Goal: Task Accomplishment & Management: Use online tool/utility

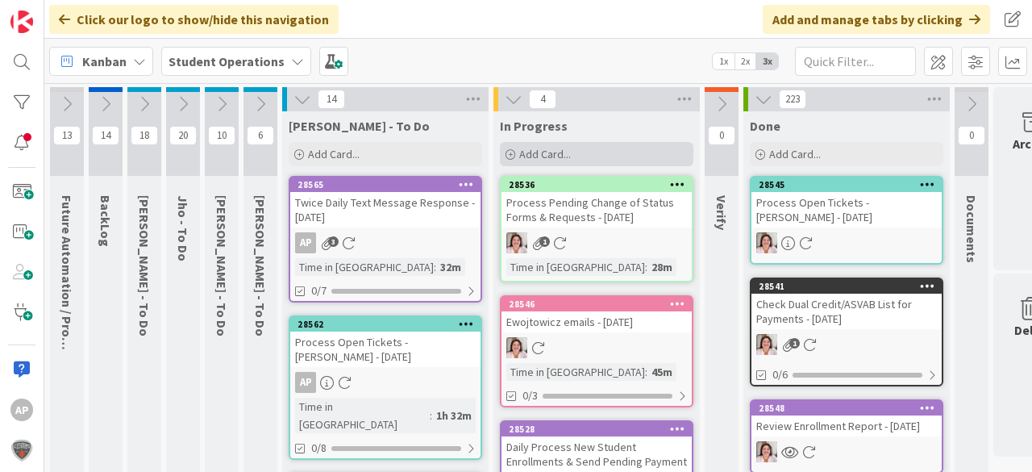
click at [553, 155] on span "Add Card..." at bounding box center [545, 154] width 52 height 15
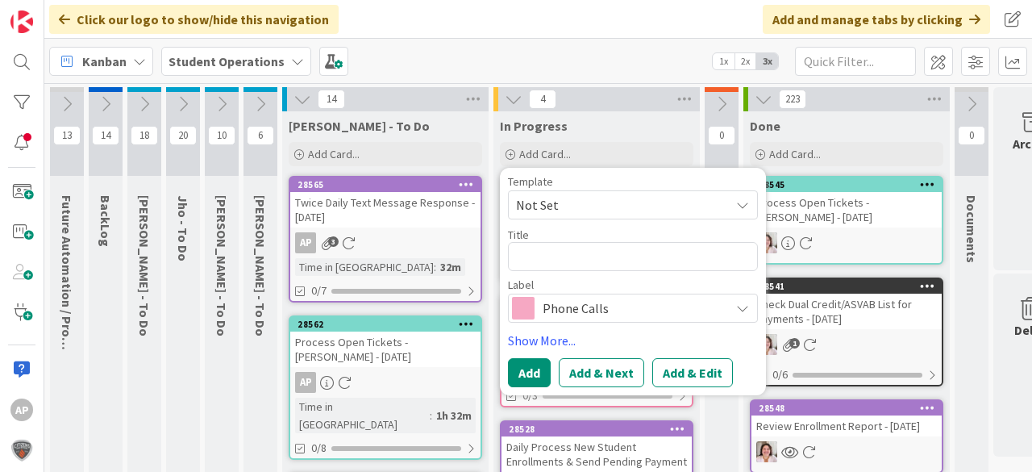
click at [594, 197] on span "Not Set" at bounding box center [617, 204] width 202 height 21
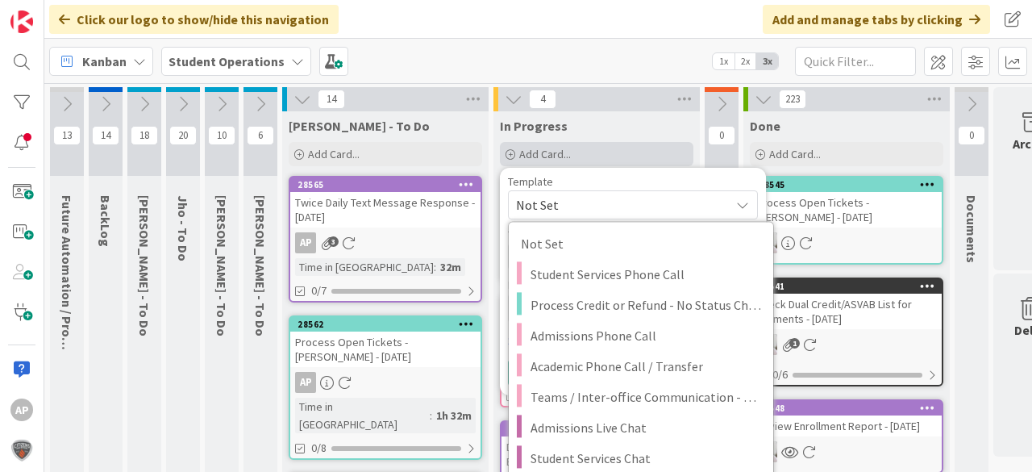
click at [600, 146] on div "Add Card..." at bounding box center [597, 154] width 194 height 24
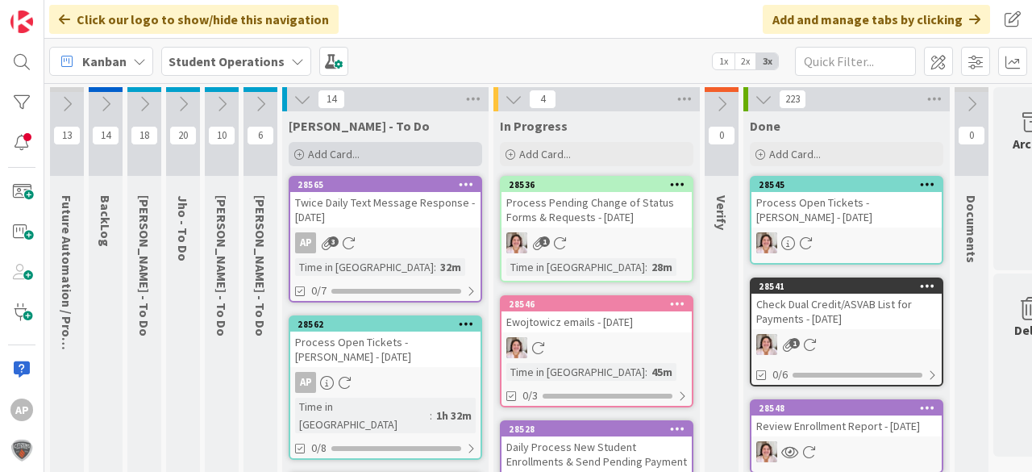
click at [380, 161] on div "Add Card..." at bounding box center [386, 154] width 194 height 24
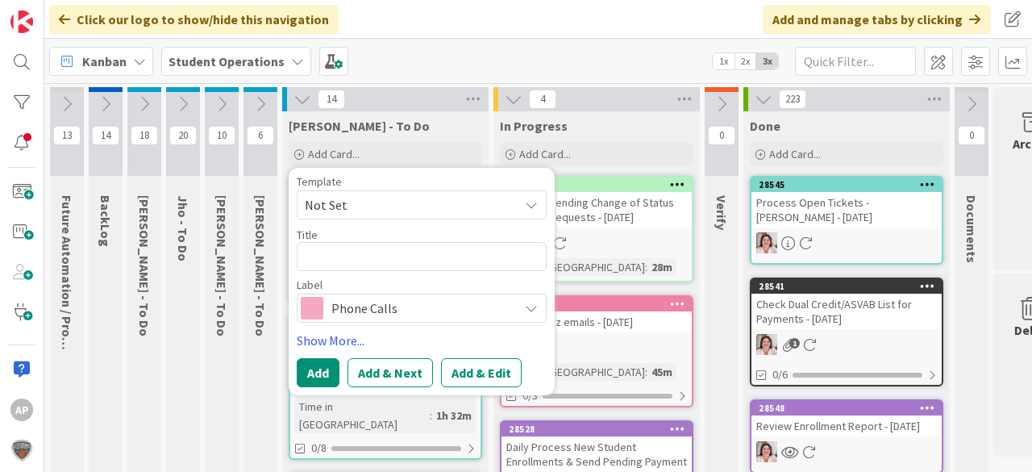
click at [367, 201] on span "Not Set" at bounding box center [406, 204] width 202 height 21
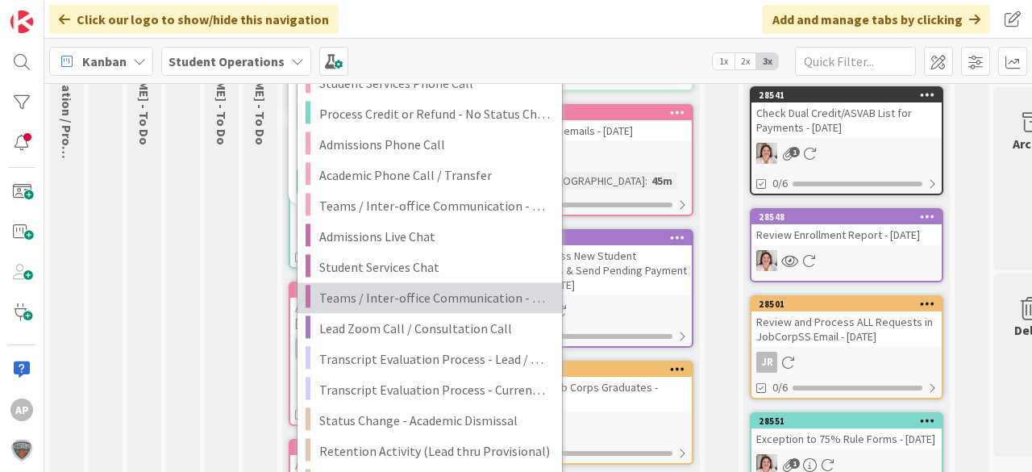
scroll to position [194, 0]
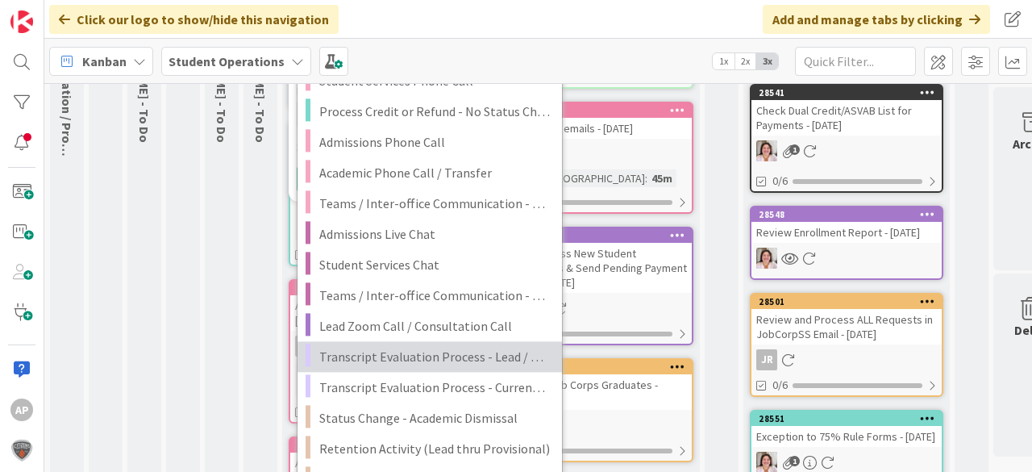
click at [465, 359] on span "Transcript Evaluation Process - Lead / New Student" at bounding box center [434, 356] width 231 height 21
type textarea "x"
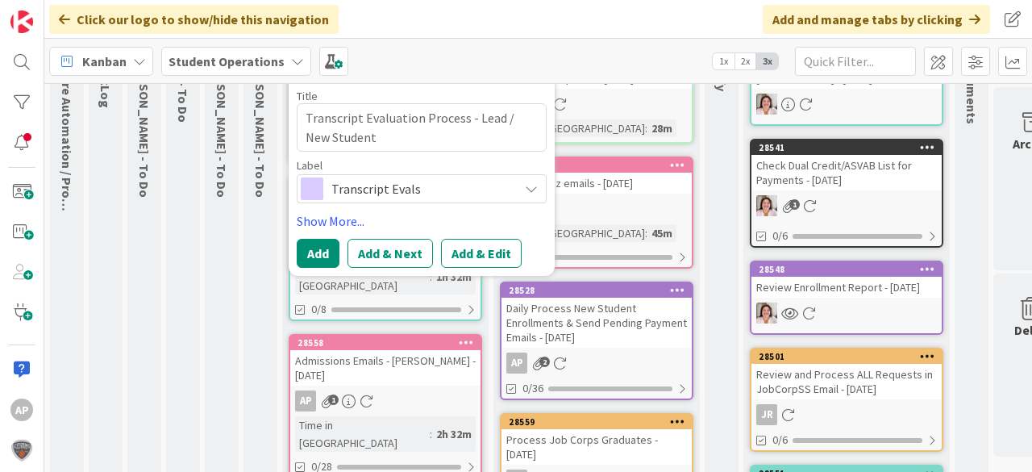
scroll to position [65, 0]
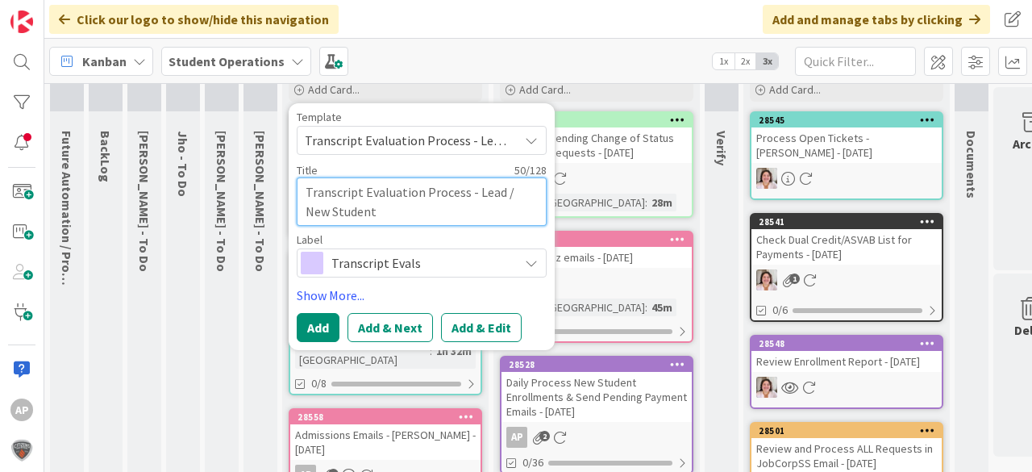
click at [411, 212] on textarea "Transcript Evaluation Process - Lead / New Student" at bounding box center [422, 201] width 250 height 48
type textarea "Transcript Evaluation Process - Lead / New Student"
type textarea "x"
type textarea "Transcript Evaluation Process - Lead / New Student -"
type textarea "x"
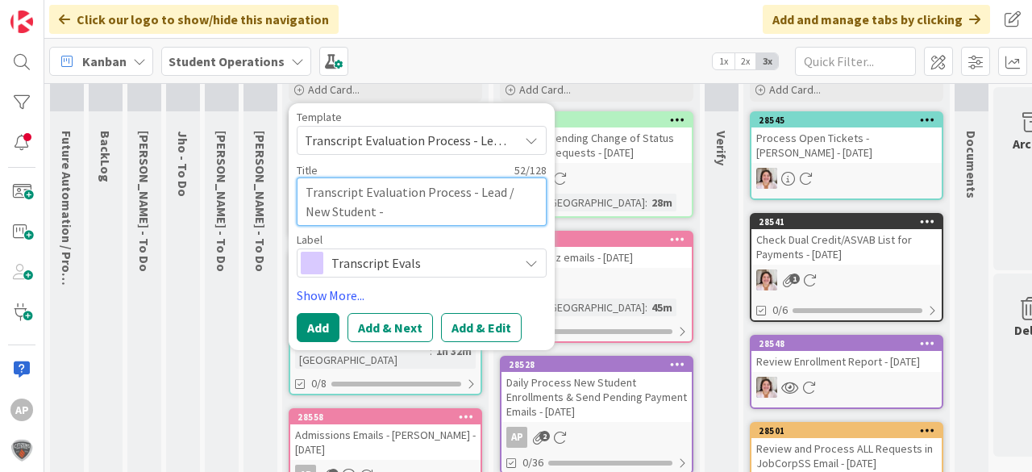
type textarea "Transcript Evaluation Process - Lead / New Student -"
type textarea "x"
type textarea "Transcript Evaluation Process - Lead / New Student - I"
type textarea "x"
type textarea "Transcript Evaluation Process - Lead / New Student - Is"
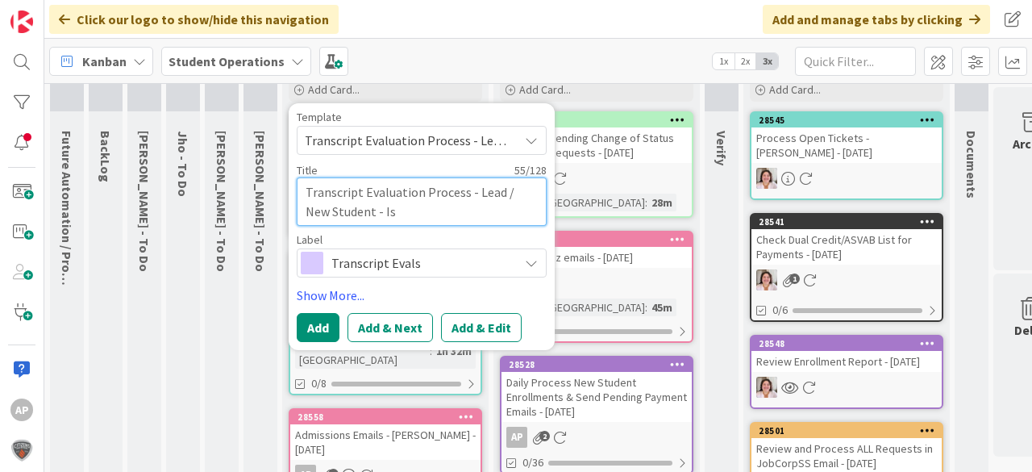
type textarea "x"
type textarea "Transcript Evaluation Process - Lead / New Student - [PERSON_NAME]"
type textarea "x"
type textarea "Transcript Evaluation Process - Lead / New Student - Isab"
type textarea "x"
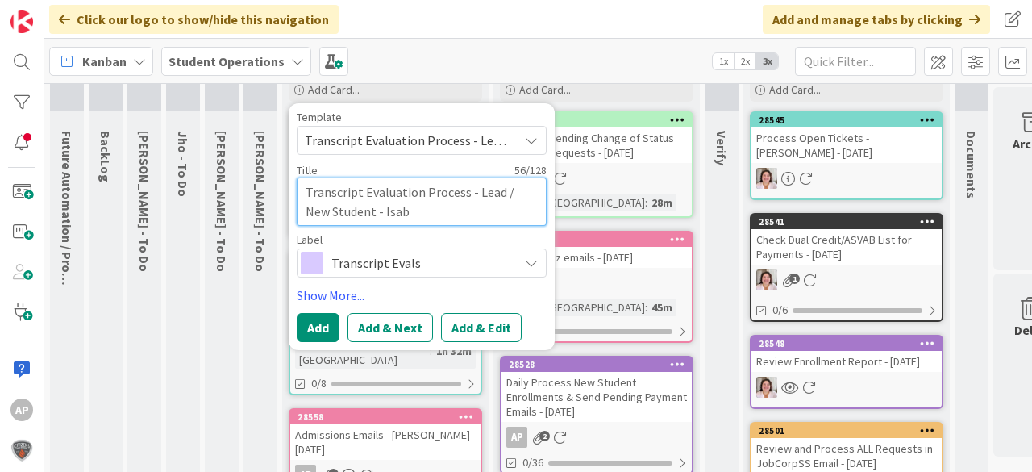
type textarea "Transcript Evaluation Process - Lead / New Student - Isabe"
type textarea "x"
type textarea "Transcript Evaluation Process - Lead / New Student - [PERSON_NAME]"
type textarea "x"
type textarea "Transcript Evaluation Process - Lead / New Student - [PERSON_NAME]"
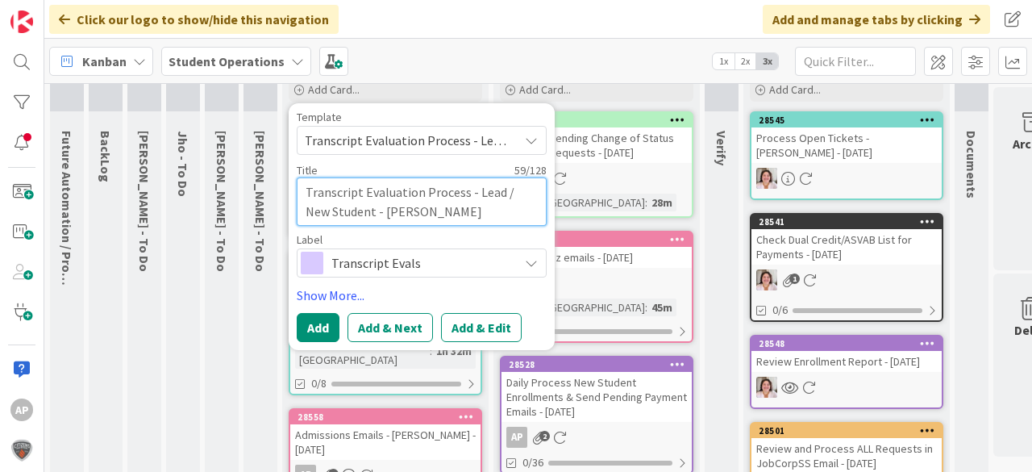
type textarea "x"
type textarea "Transcript Evaluation Process - Lead / New Student - [PERSON_NAME]"
type textarea "x"
type textarea "Transcript Evaluation Process - Lead / New Student - [PERSON_NAME]"
type textarea "x"
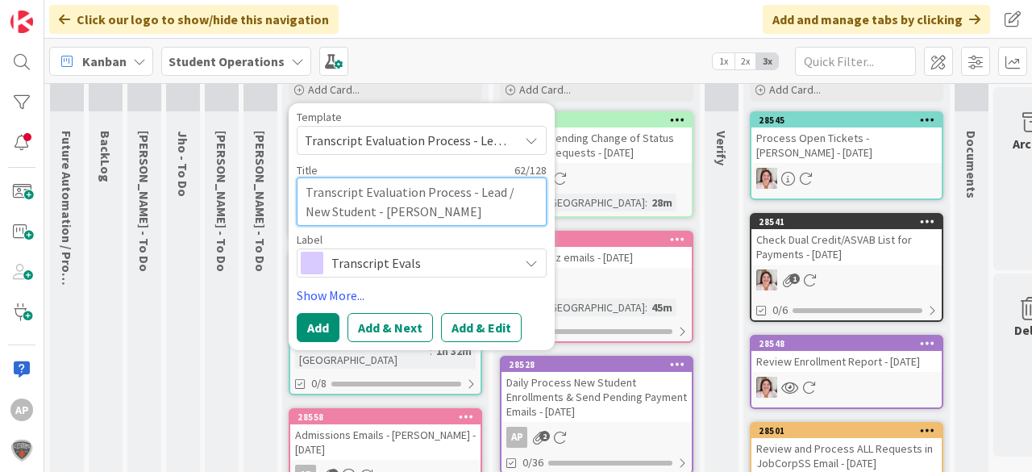
type textarea "Transcript Evaluation Process - Lead / New Student - [PERSON_NAME]"
type textarea "x"
type textarea "Transcript Evaluation Process - Lead / New Student - [PERSON_NAME]"
type textarea "x"
type textarea "Transcript Evaluation Process - Lead / New Student - [PERSON_NAME]"
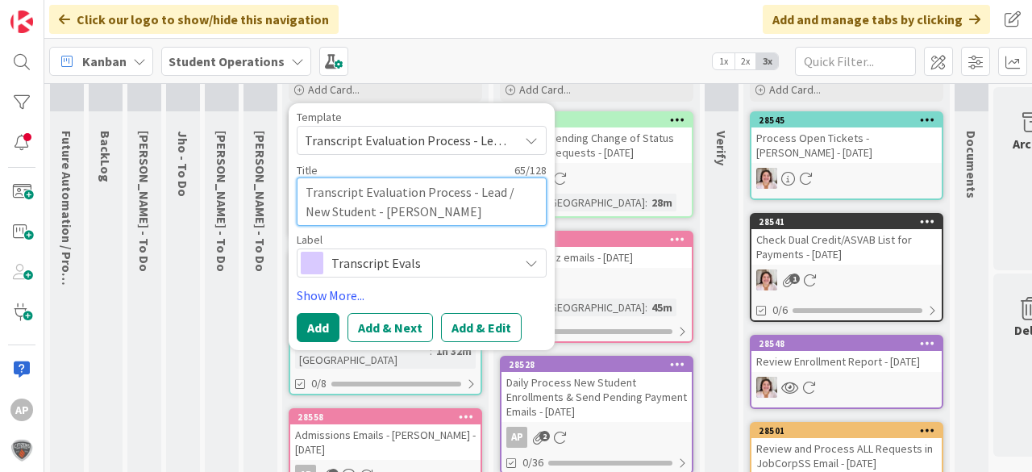
type textarea "x"
type textarea "Transcript Evaluation Process - Lead / New Student - [PERSON_NAME]"
type textarea "x"
type textarea "Transcript Evaluation Process - Lead / New Student - [PERSON_NAME]"
type textarea "x"
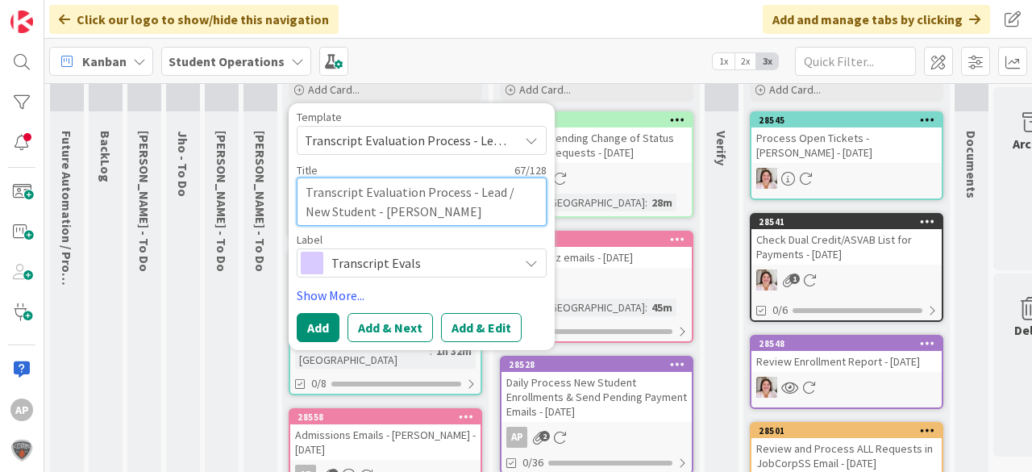
type textarea "Transcript Evaluation Process - Lead / New Student - [PERSON_NAME]"
type textarea "x"
type textarea "Transcript Evaluation Process - Lead / New Student - [PERSON_NAME]"
type textarea "x"
type textarea "Transcript Evaluation Process - Lead / New Student - [PERSON_NAME]"
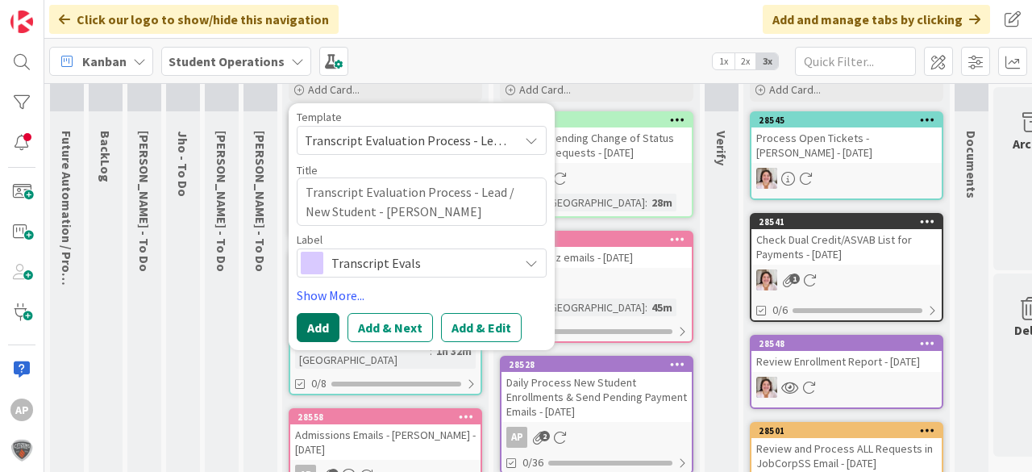
click at [317, 320] on button "Add" at bounding box center [318, 327] width 43 height 29
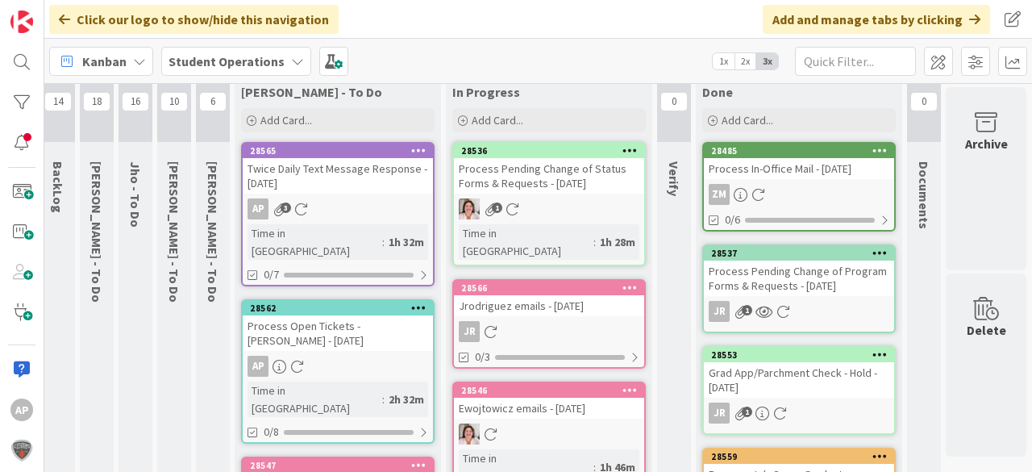
scroll to position [0, 57]
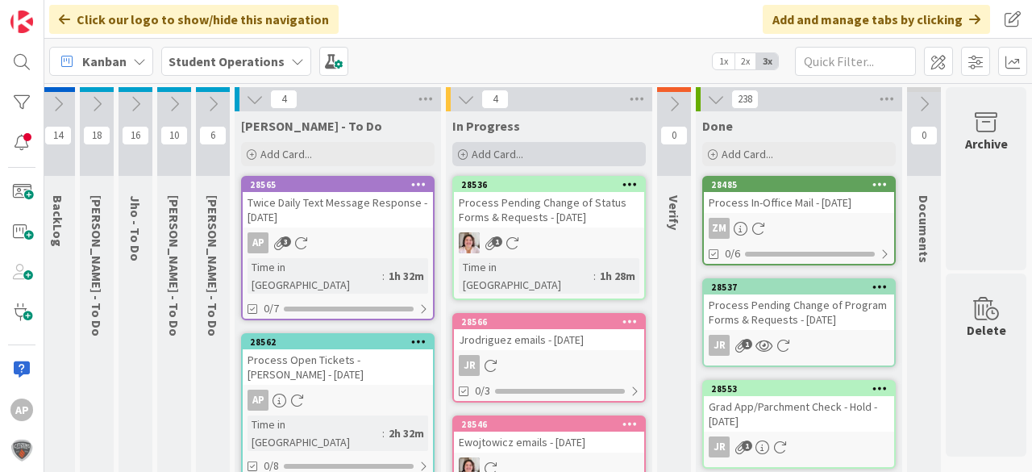
click at [486, 152] on span "Add Card..." at bounding box center [498, 154] width 52 height 15
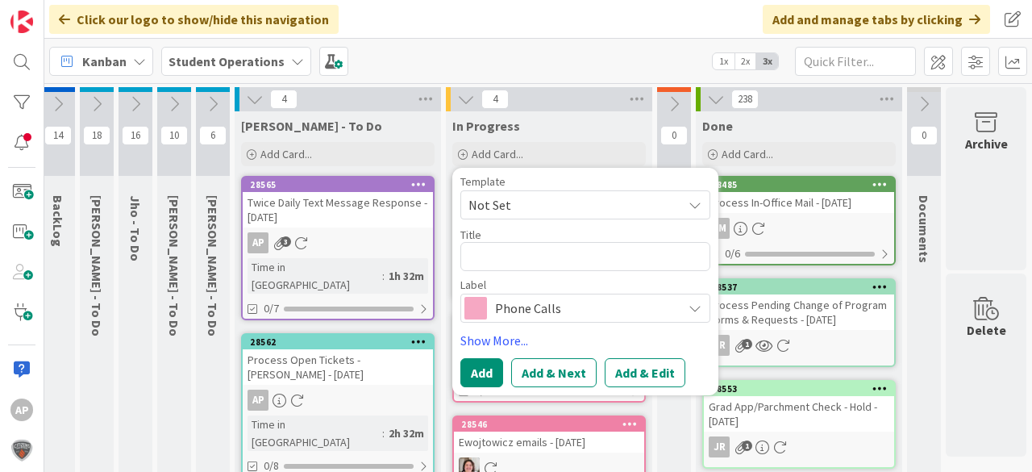
click at [571, 198] on span "Not Set" at bounding box center [570, 204] width 202 height 21
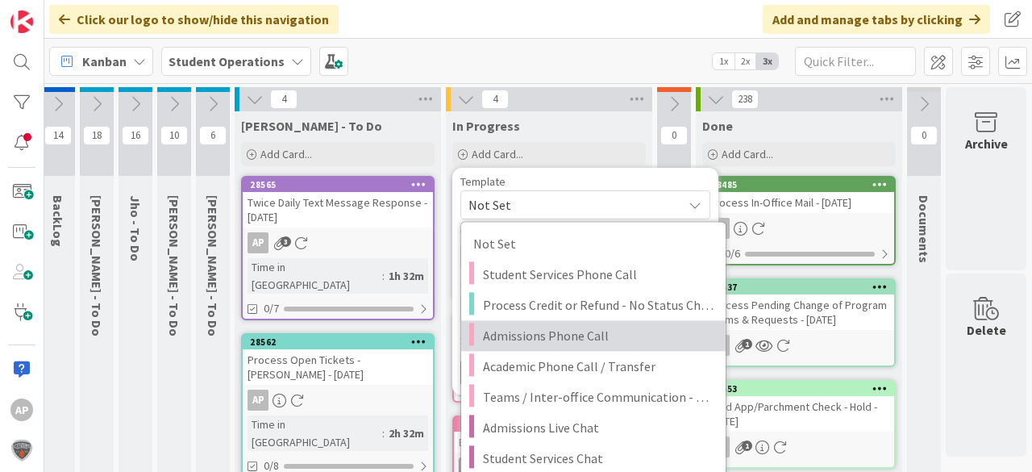
click at [638, 339] on span "Admissions Phone Call" at bounding box center [598, 335] width 231 height 21
type textarea "x"
type textarea "Admissions Phone Call"
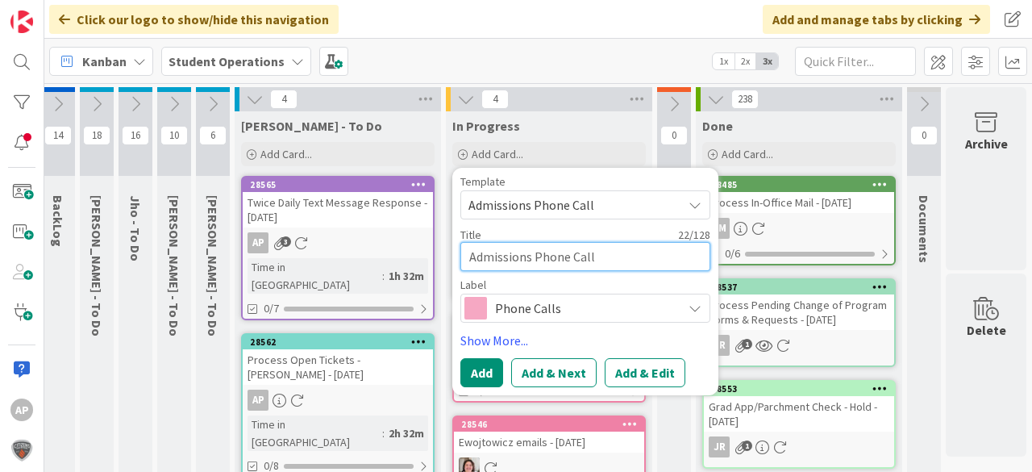
click at [637, 255] on textarea "Admissions Phone Call" at bounding box center [586, 256] width 250 height 29
type textarea "x"
type textarea "Admissions Phone Call -"
type textarea "x"
type textarea "Admissions Phone Call -"
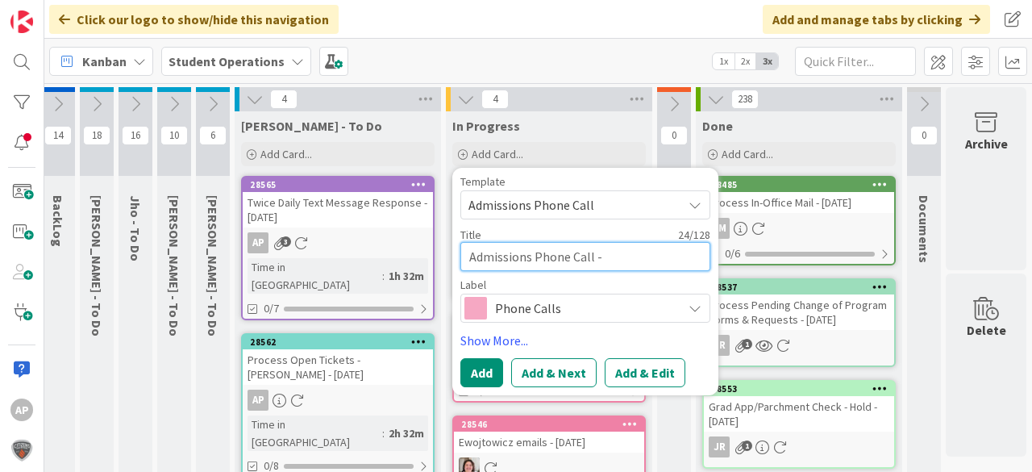
type textarea "x"
type textarea "Admissions Phone Call - A"
type textarea "x"
type textarea "Admissions Phone Call - Am"
type textarea "x"
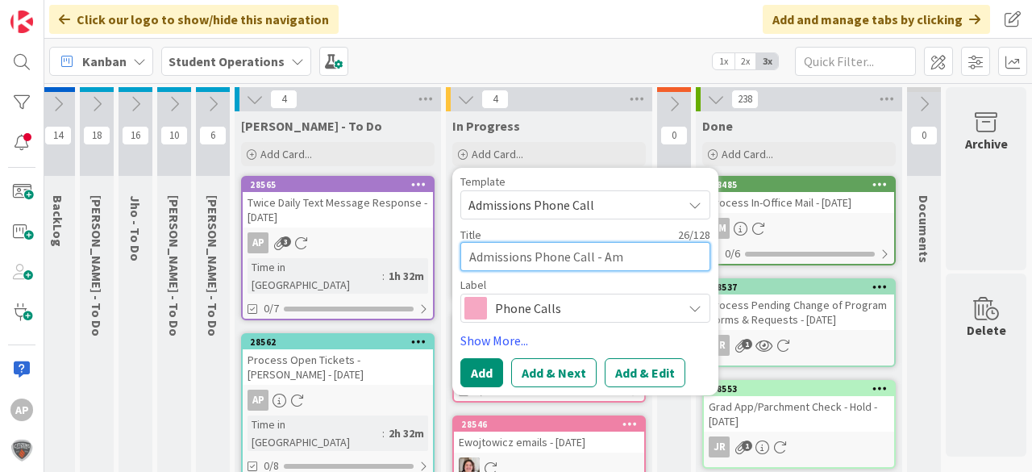
type textarea "Admissions Phone Call - Ame"
type textarea "x"
type textarea "Admissions Phone Call - Amel"
type textarea "x"
type textarea "Admissions Phone Call - Ameli"
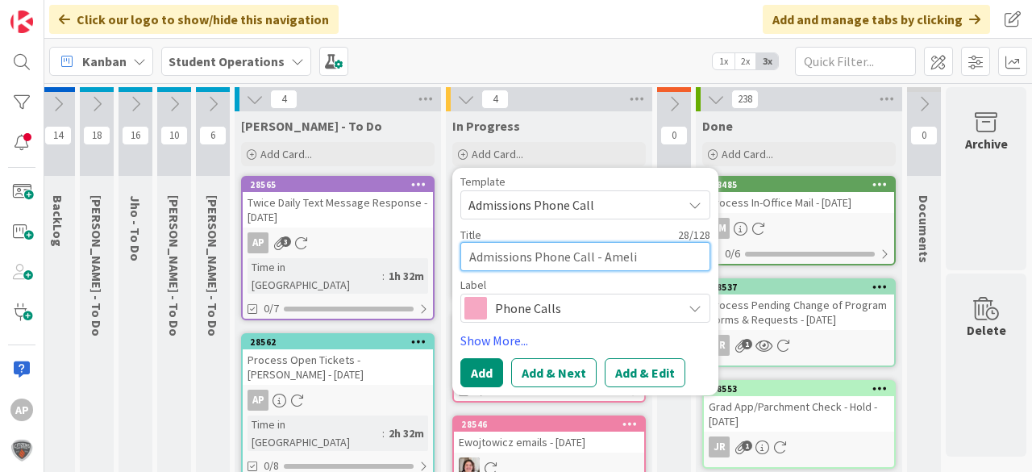
type textarea "x"
type textarea "Admissions Phone Call - [PERSON_NAME]"
type textarea "x"
type textarea "Admissions Phone Call - [PERSON_NAME]"
type textarea "x"
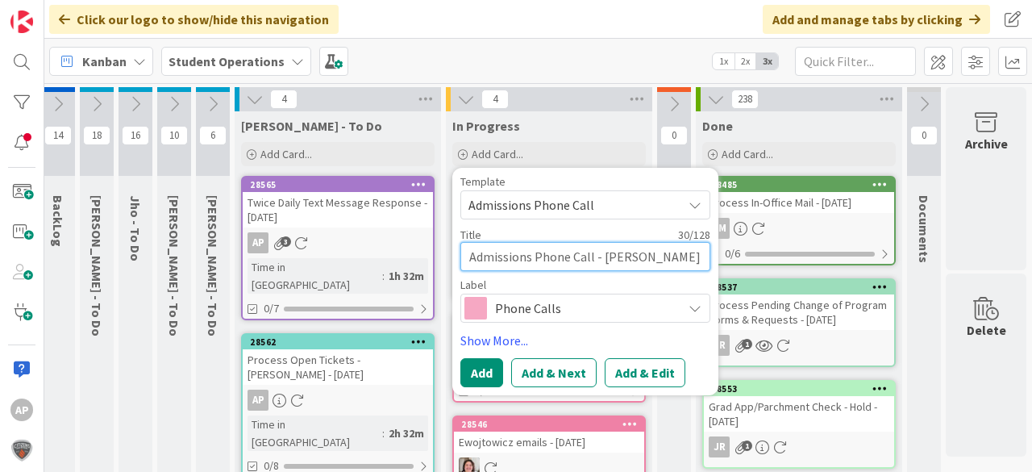
type textarea "Admissions Phone Call - [PERSON_NAME] -"
type textarea "x"
type textarea "Admissions Phone Call - [PERSON_NAME] -"
type textarea "x"
type textarea "Admissions Phone Call - [PERSON_NAME]"
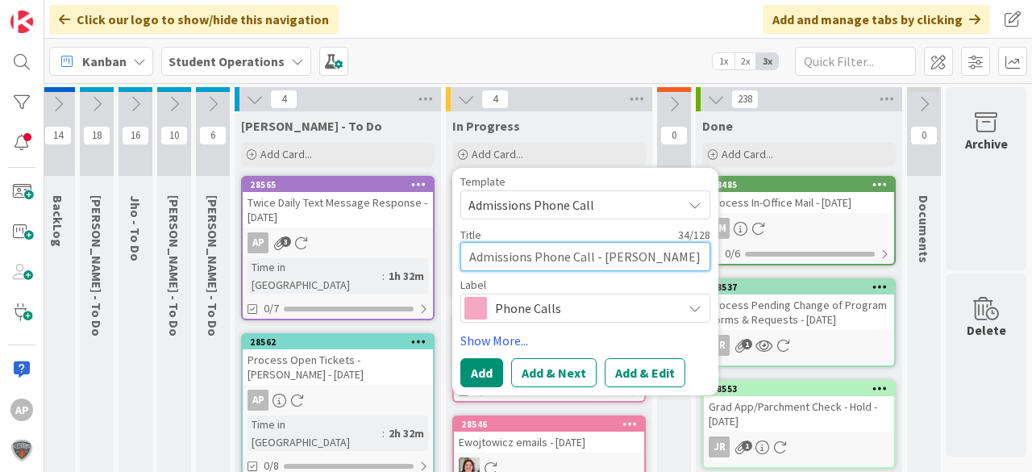
type textarea "x"
type textarea "Admissions Phone Call - [PERSON_NAME] - Fi"
type textarea "x"
type textarea "Admissions Phone Call - [PERSON_NAME]"
type textarea "x"
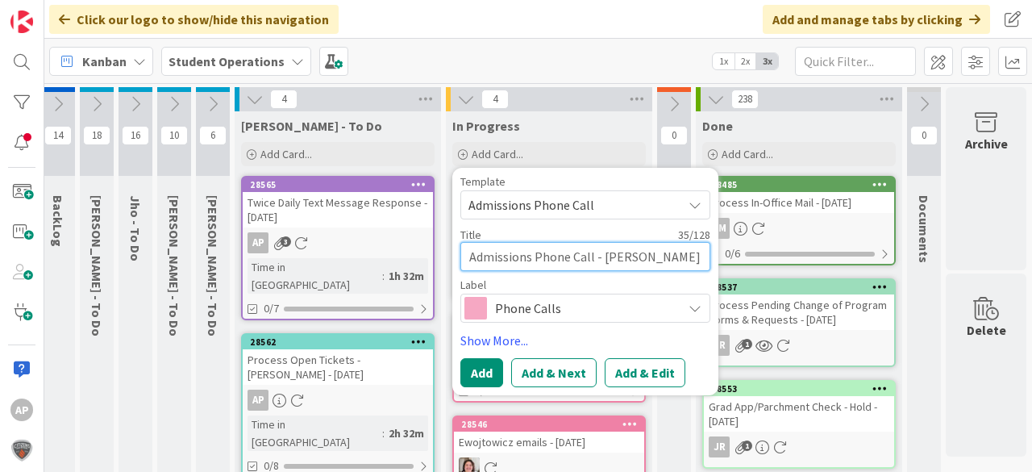
type textarea "Admissions Phone Call - [PERSON_NAME] - Film"
type textarea "x"
type textarea "Admissions Phone Call - [PERSON_NAME] - Filmo"
type textarea "x"
type textarea "Admissions Phone Call - [PERSON_NAME]"
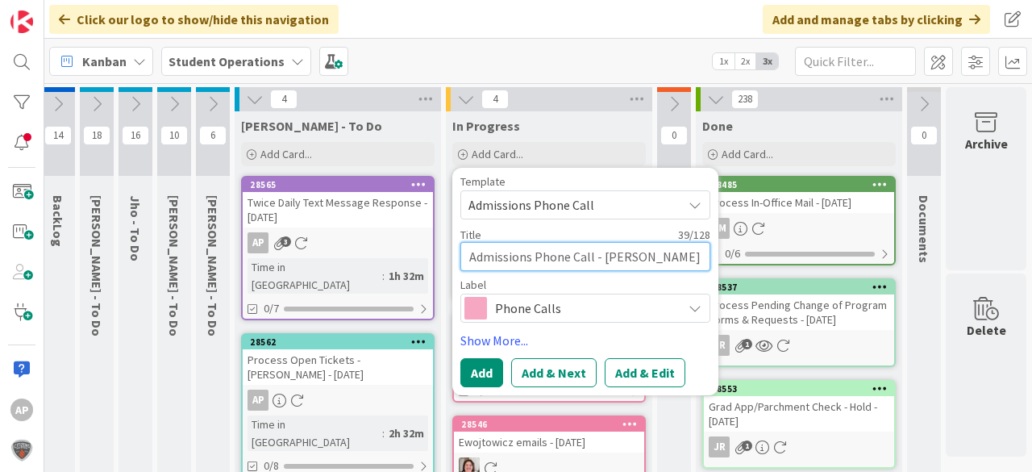
type textarea "x"
type textarea "Admissions Phone Call - [PERSON_NAME]"
type textarea "x"
type textarea "Admissions Phone Call - [PERSON_NAME]"
type textarea "x"
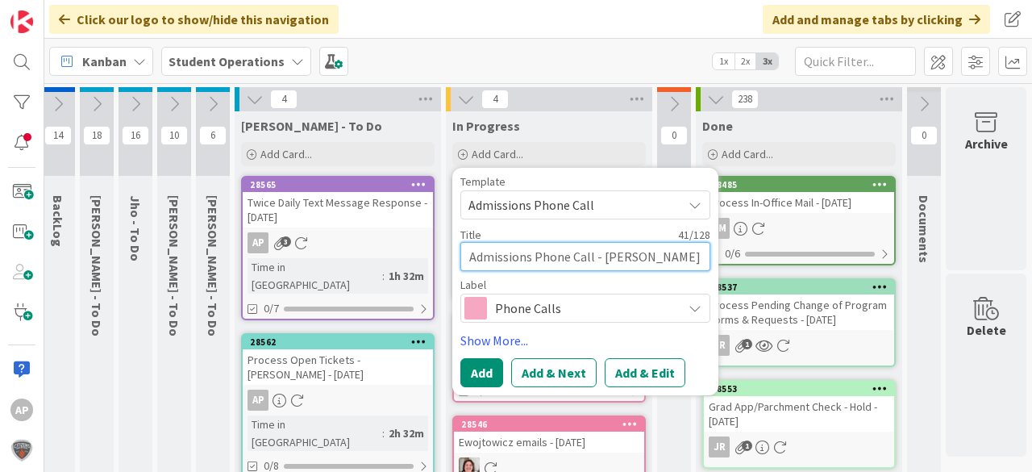
type textarea "Admissions Phone Call - [PERSON_NAME] H"
type textarea "x"
type textarea "Admissions Phone Call - [PERSON_NAME] Hi"
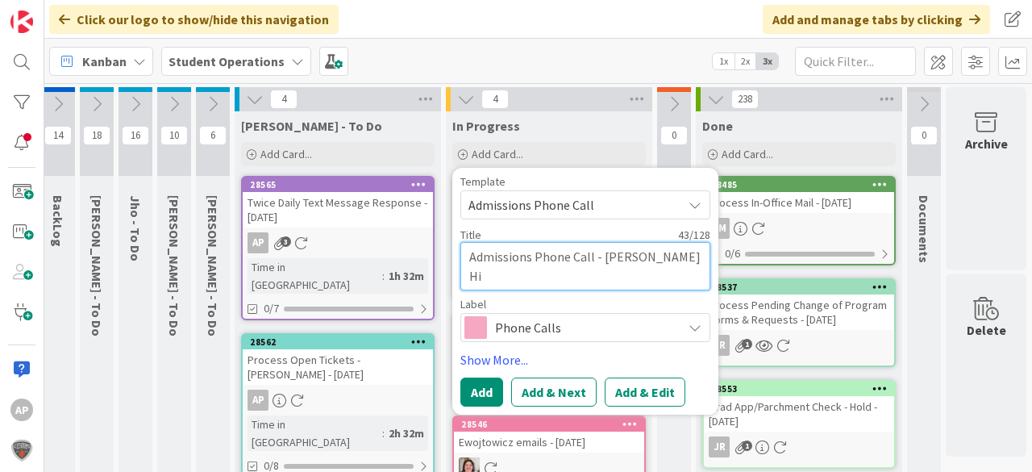
type textarea "x"
type textarea "Admissions Phone Call - [PERSON_NAME] Hig"
type textarea "x"
type textarea "Admissions Phone Call - [PERSON_NAME] High"
type textarea "x"
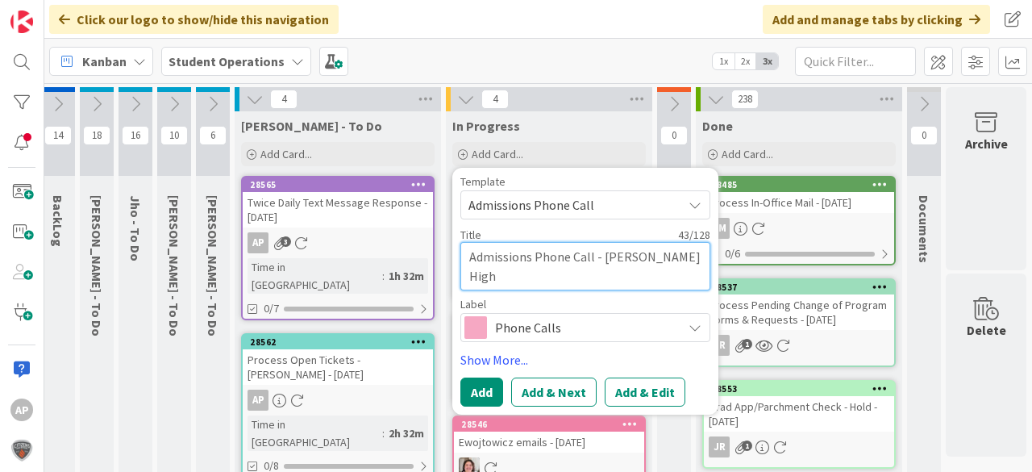
type textarea "Admissions Phone Call - [PERSON_NAME] High"
type textarea "x"
type textarea "Admissions Phone Call - [PERSON_NAME] High S"
type textarea "x"
type textarea "Admissions Phone Call - [PERSON_NAME] High Sc"
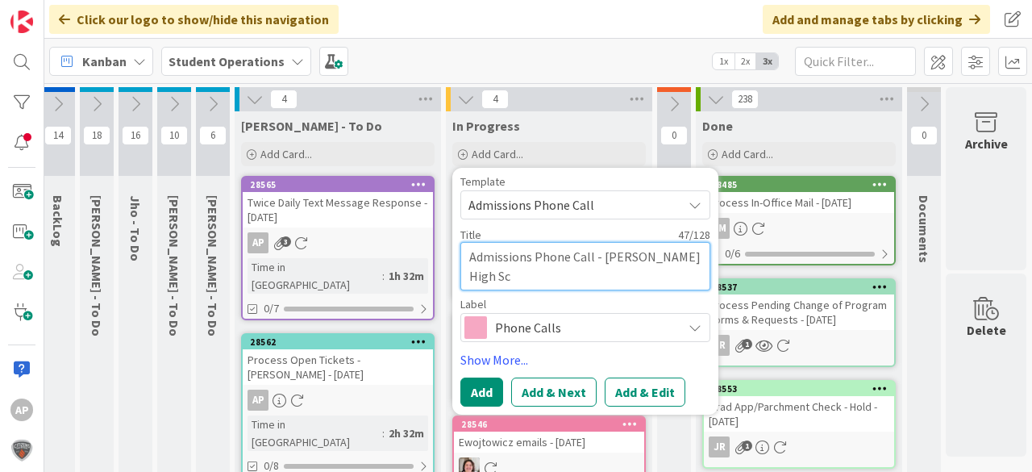
type textarea "x"
type textarea "Admissions Phone Call - [PERSON_NAME] High Sch"
type textarea "x"
type textarea "Admissions Phone Call - [PERSON_NAME] High Scho"
type textarea "x"
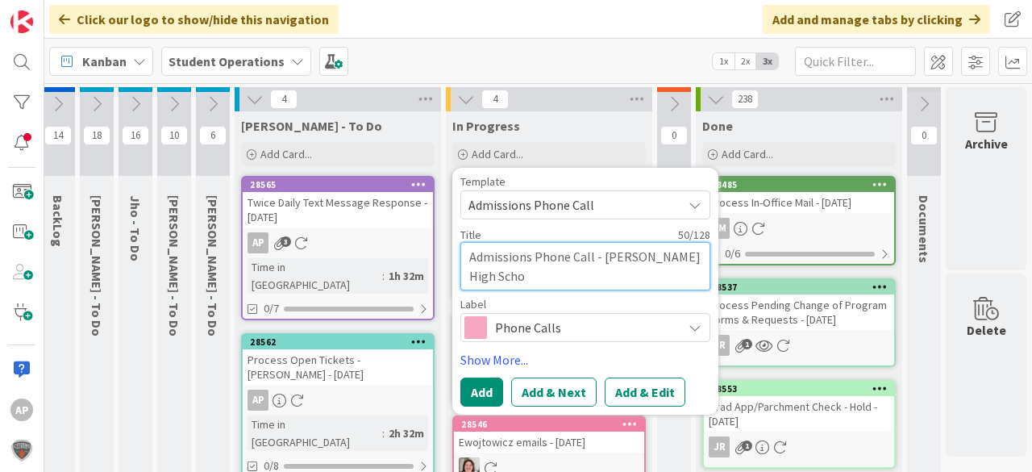
type textarea "Admissions Phone Call - [PERSON_NAME] High Schoo"
type textarea "x"
type textarea "Admissions Phone Call - [PERSON_NAME][GEOGRAPHIC_DATA]"
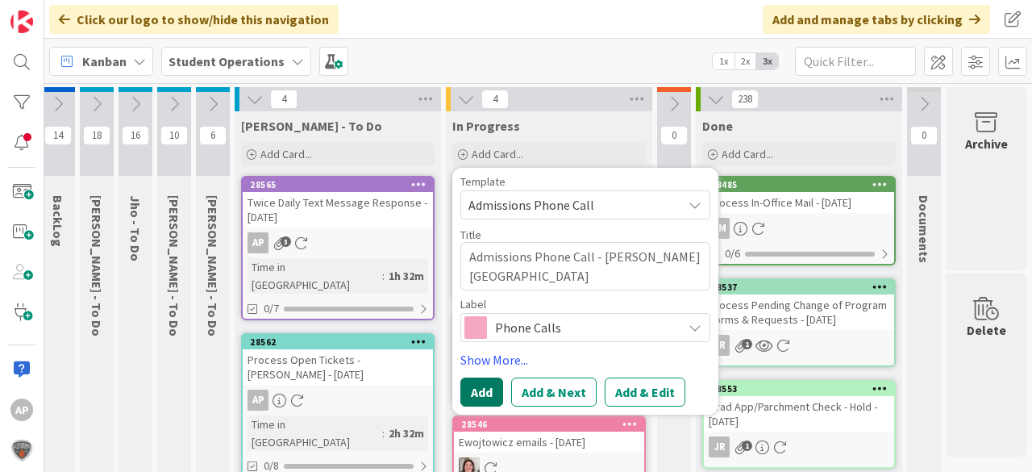
click at [482, 394] on button "Add" at bounding box center [482, 392] width 43 height 29
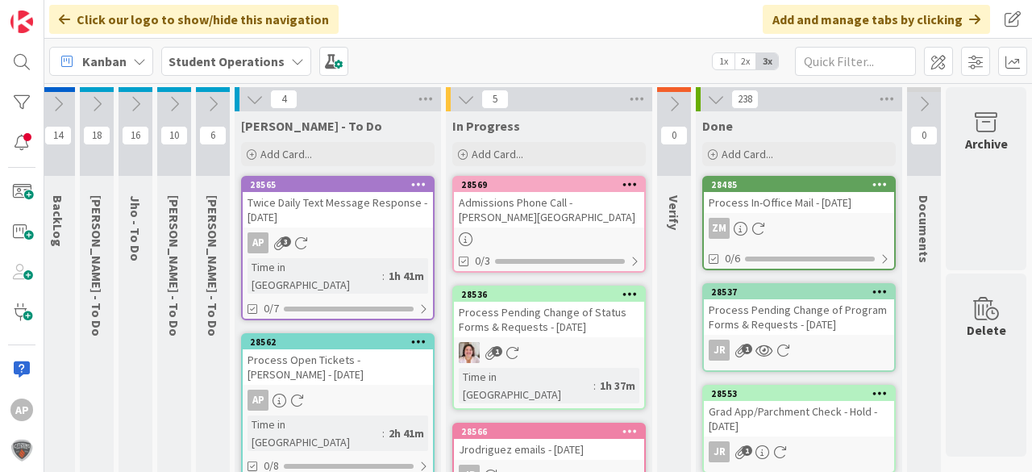
click at [522, 228] on link "28569 Admissions Phone Call - [PERSON_NAME] High School 0/3" at bounding box center [550, 224] width 194 height 97
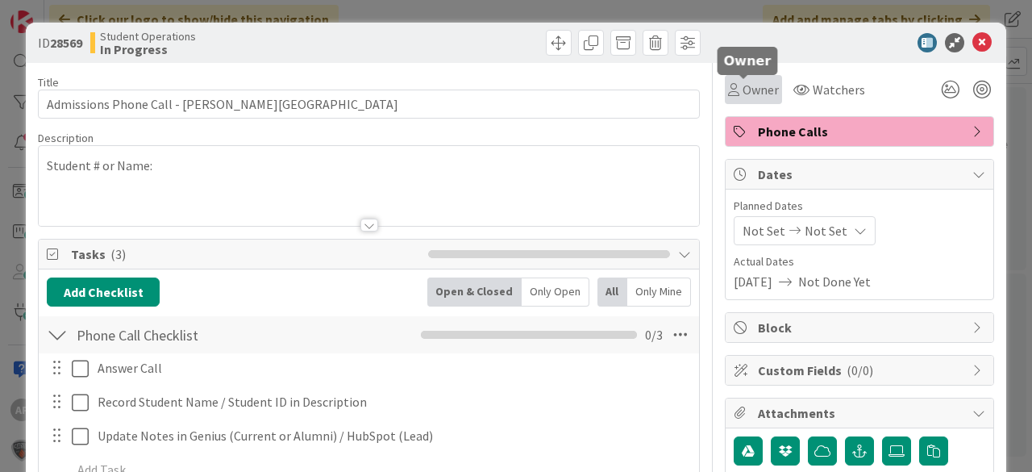
click at [743, 91] on span "Owner" at bounding box center [761, 89] width 36 height 19
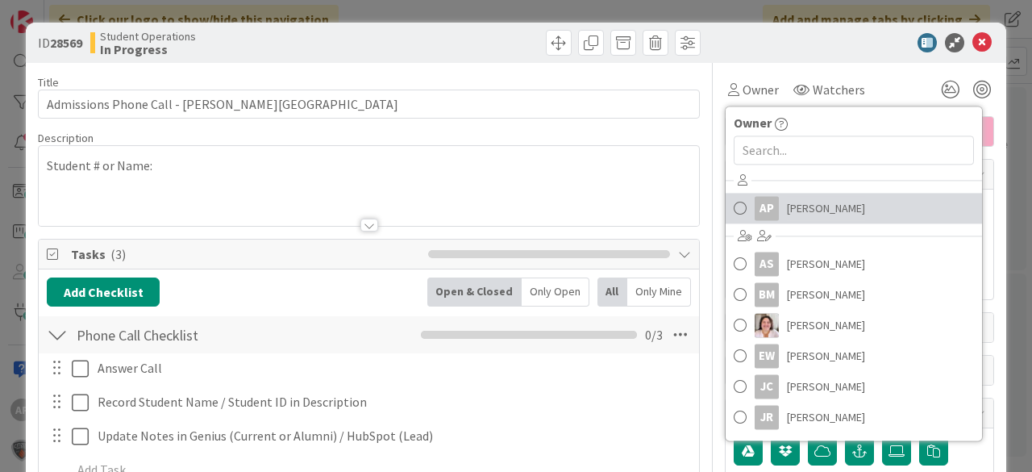
click at [806, 202] on span "[PERSON_NAME]" at bounding box center [826, 208] width 78 height 24
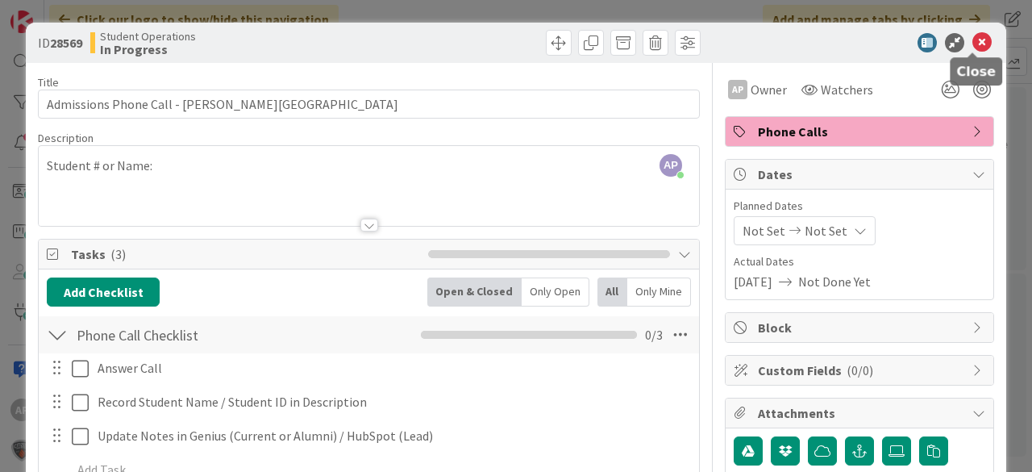
click at [976, 48] on icon at bounding box center [982, 42] width 19 height 19
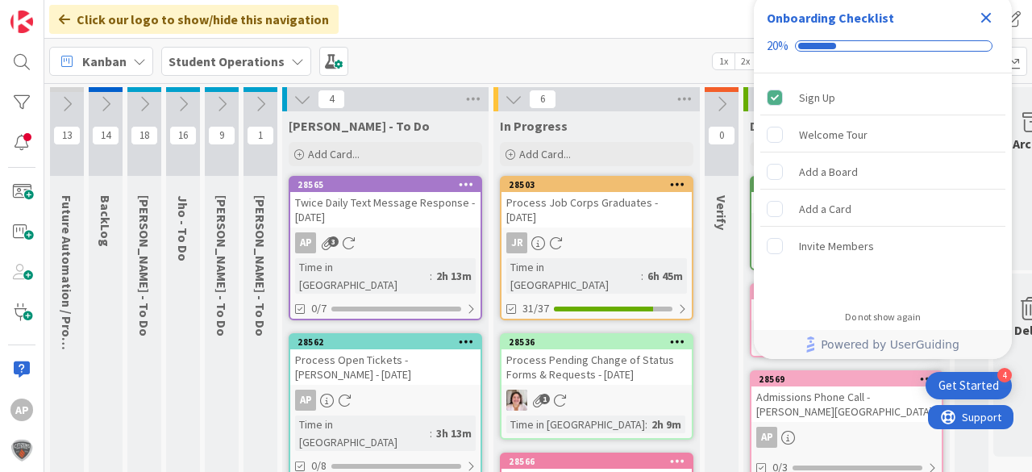
click at [981, 15] on icon "Close Checklist" at bounding box center [986, 17] width 19 height 19
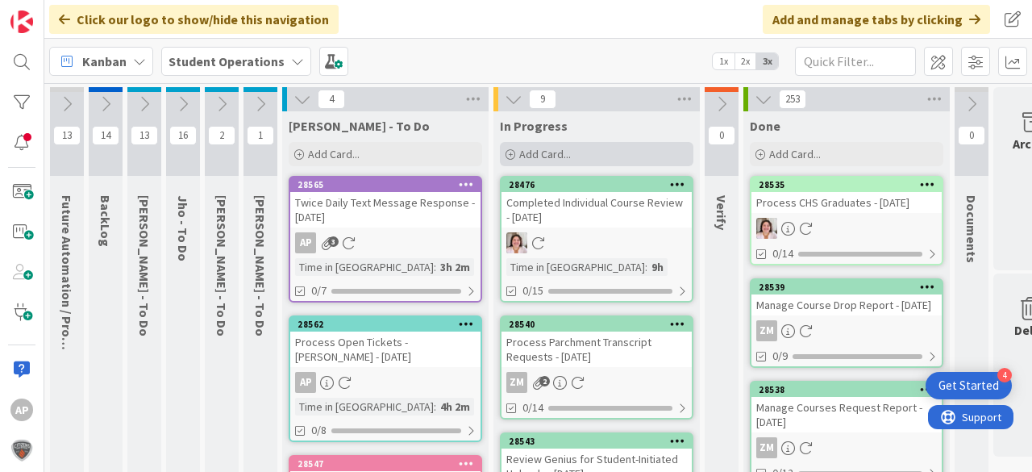
click at [524, 155] on span "Add Card..." at bounding box center [545, 154] width 52 height 15
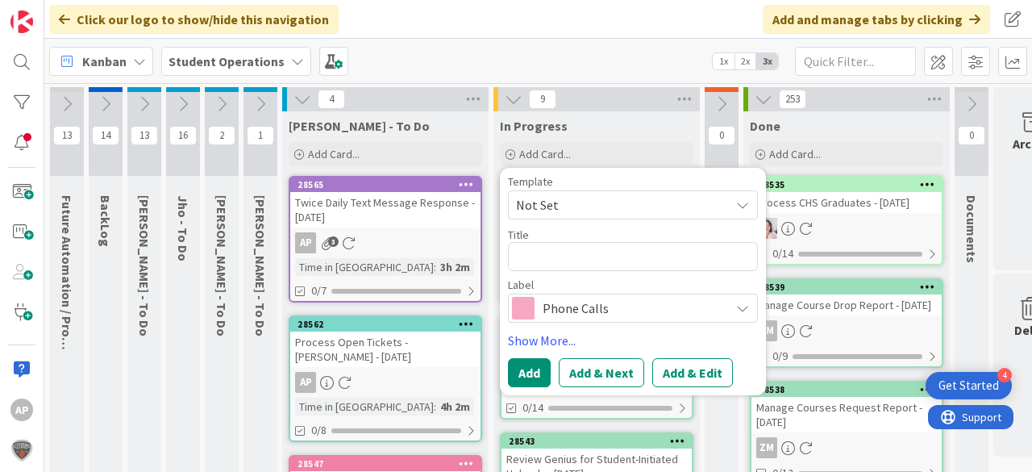
click at [578, 205] on span "Not Set" at bounding box center [617, 204] width 202 height 21
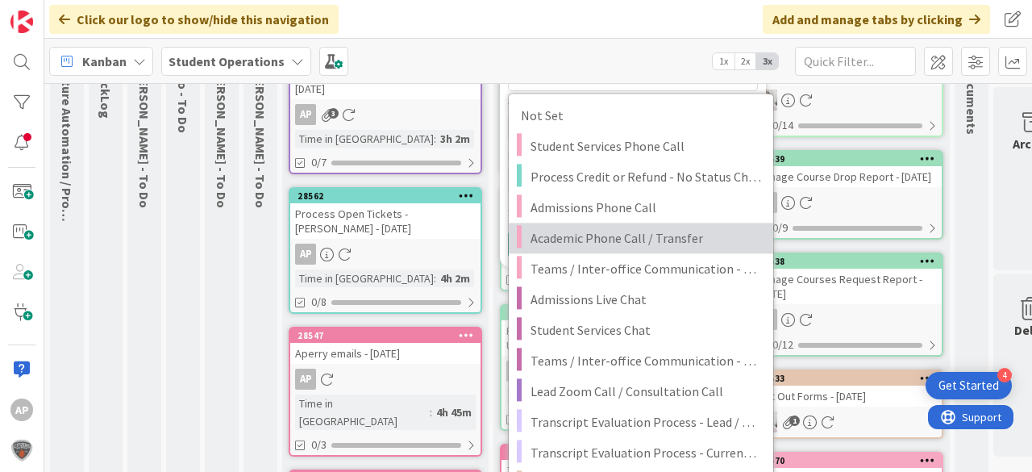
scroll to position [129, 0]
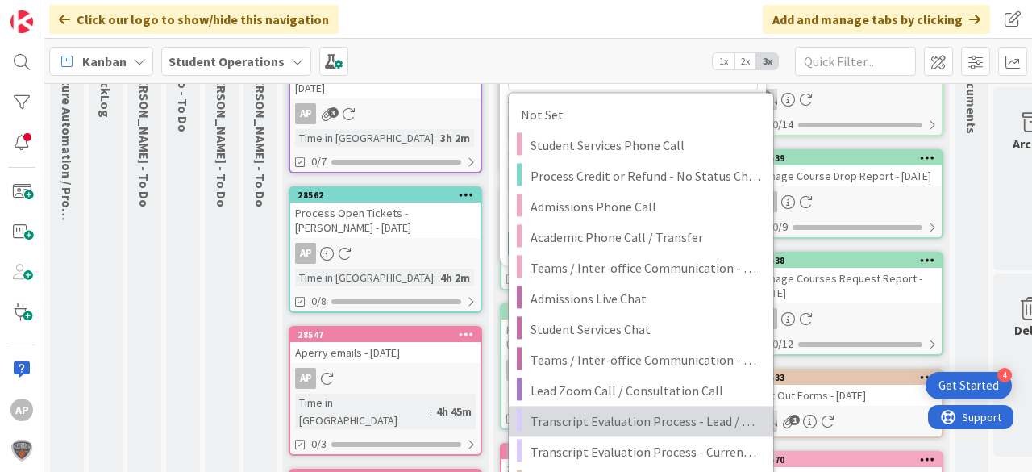
click at [721, 415] on span "Transcript Evaluation Process - Lead / New Student" at bounding box center [646, 421] width 231 height 21
type textarea "x"
type textarea "Transcript Evaluation Process - Lead / New Student"
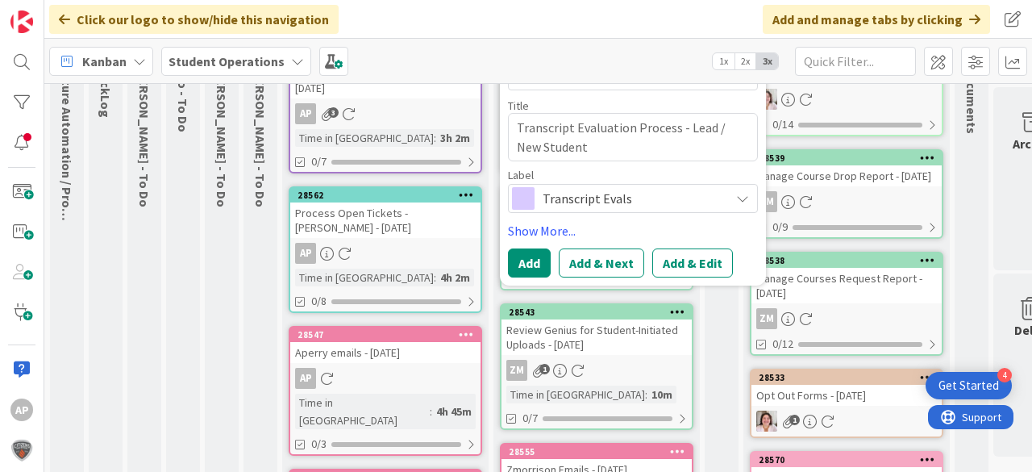
scroll to position [65, 0]
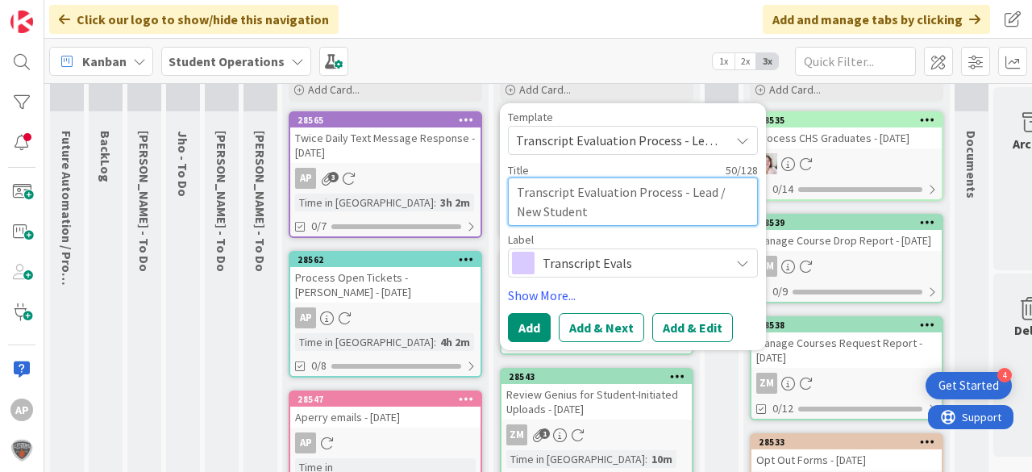
click at [632, 212] on textarea "Transcript Evaluation Process - Lead / New Student" at bounding box center [633, 201] width 250 height 48
type textarea "x"
type textarea "Transcript Evaluation Process - Lead / New Student"
type textarea "x"
type textarea "Transcript Evaluation Process - Lead / New Student -"
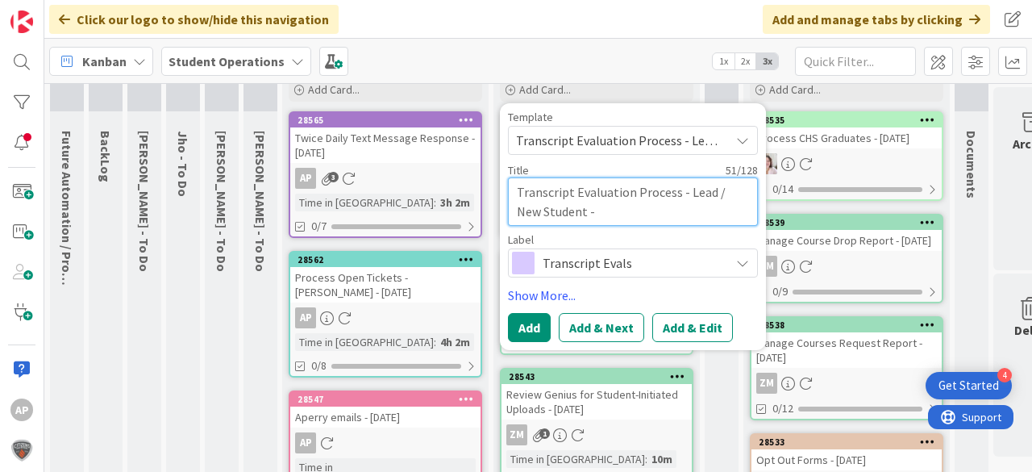
type textarea "x"
type textarea "Transcript Evaluation Process - Lead / New Student -"
type textarea "x"
type textarea "Transcript Evaluation Process - Lead / New Student - Y"
type textarea "x"
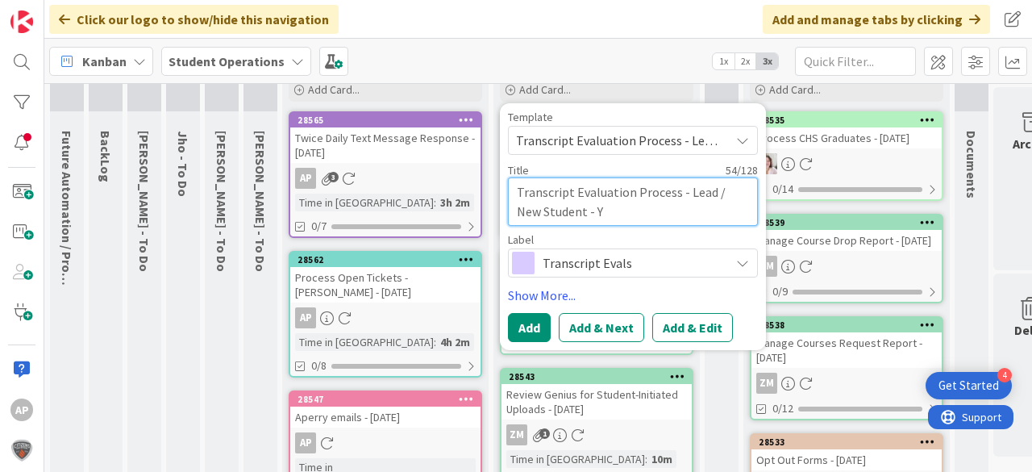
type textarea "Transcript Evaluation Process - Lead / New Student - Ya"
type textarea "x"
type textarea "Transcript Evaluation Process - Lead / New Student - Yay"
type textarea "x"
type textarea "Transcript Evaluation Process - Lead / New Student - Yaya"
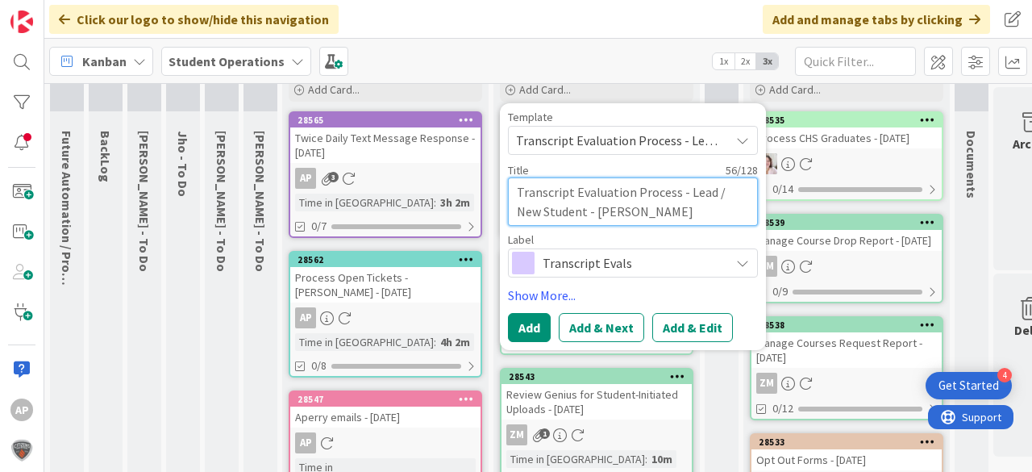
type textarea "x"
type textarea "Transcript Evaluation Process - Lead / New Student - Yaya"
type textarea "x"
type textarea "Transcript Evaluation Process - Lead / New Student - Yaya C"
type textarea "x"
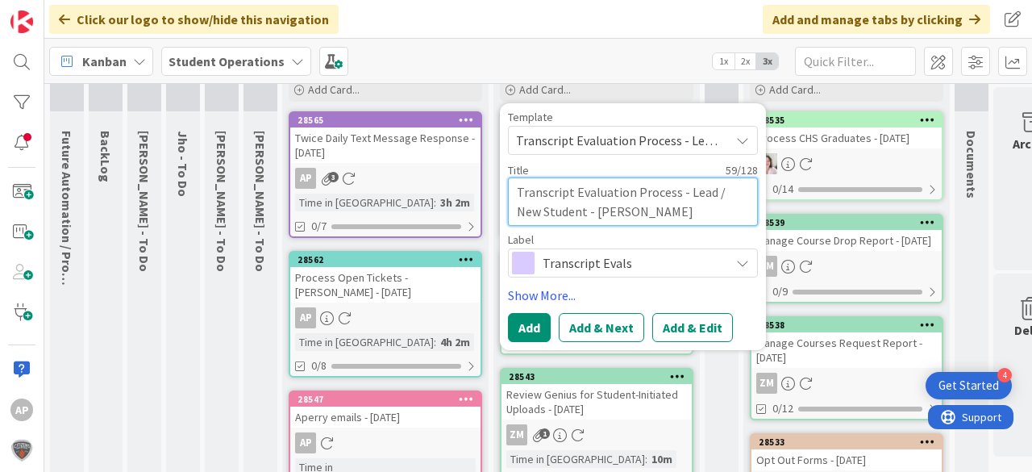
type textarea "Transcript Evaluation Process - Lead / New Student - Yaya Ce"
type textarea "x"
type textarea "Transcript Evaluation Process - Lead / New Student - Yaya Cee"
type textarea "x"
type textarea "Transcript Evaluation Process - Lead / New Student - Yaya Cees"
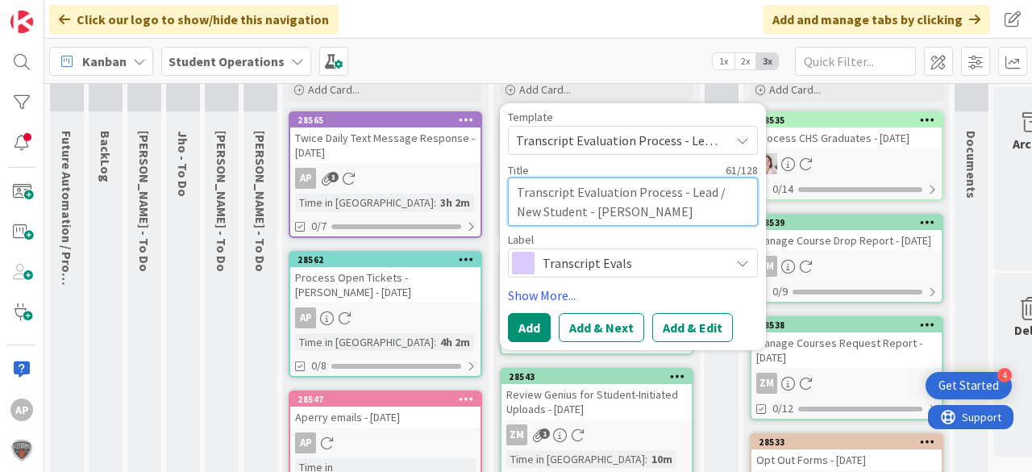
type textarea "x"
type textarea "Transcript Evaluation Process - Lead / New Student - Yaya Ceesa"
type textarea "x"
type textarea "Transcript Evaluation Process - Lead / New Student - Yaya Ceesay"
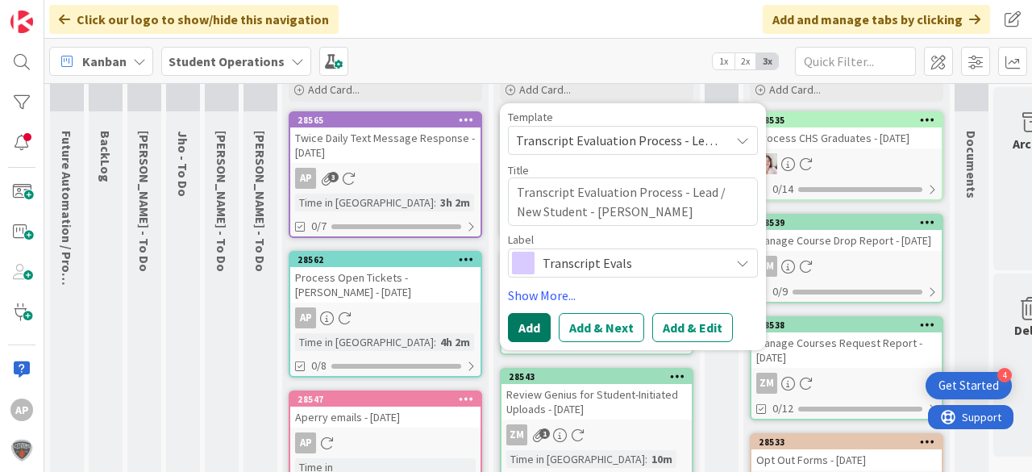
click at [536, 316] on button "Add" at bounding box center [529, 327] width 43 height 29
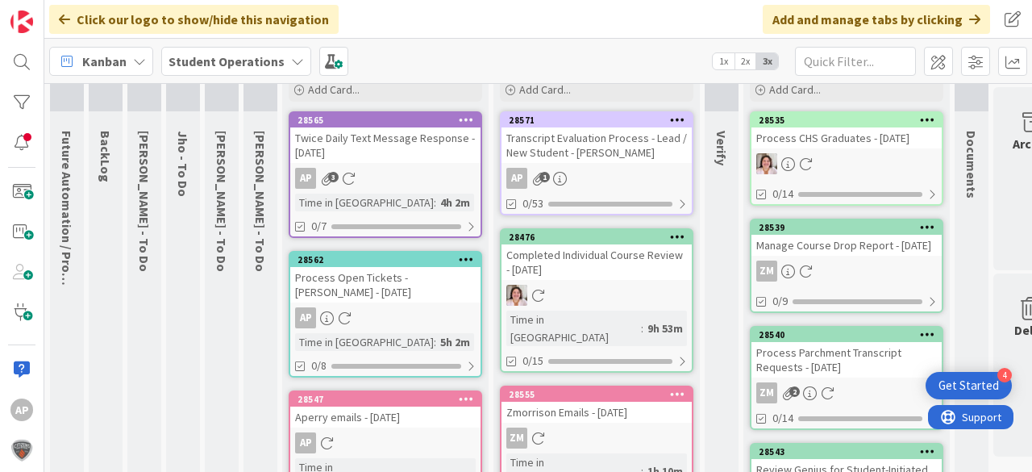
click at [616, 156] on div "Transcript Evaluation Process - Lead / New Student - Yaya Ceesay" at bounding box center [597, 144] width 190 height 35
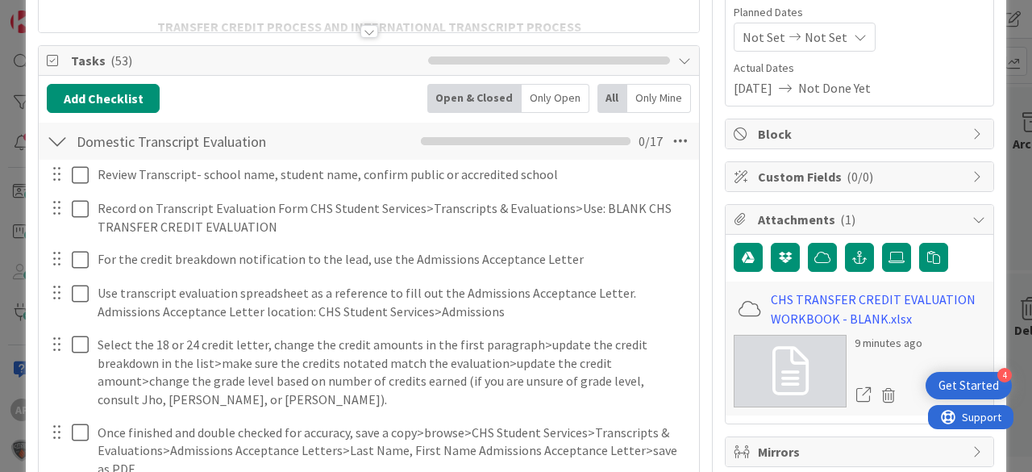
click at [61, 142] on div at bounding box center [57, 141] width 21 height 29
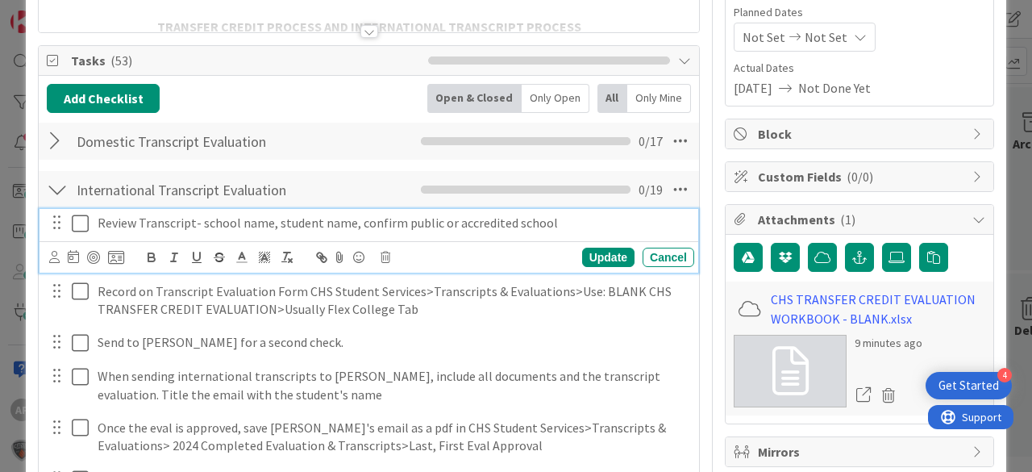
click at [81, 219] on icon at bounding box center [80, 223] width 17 height 19
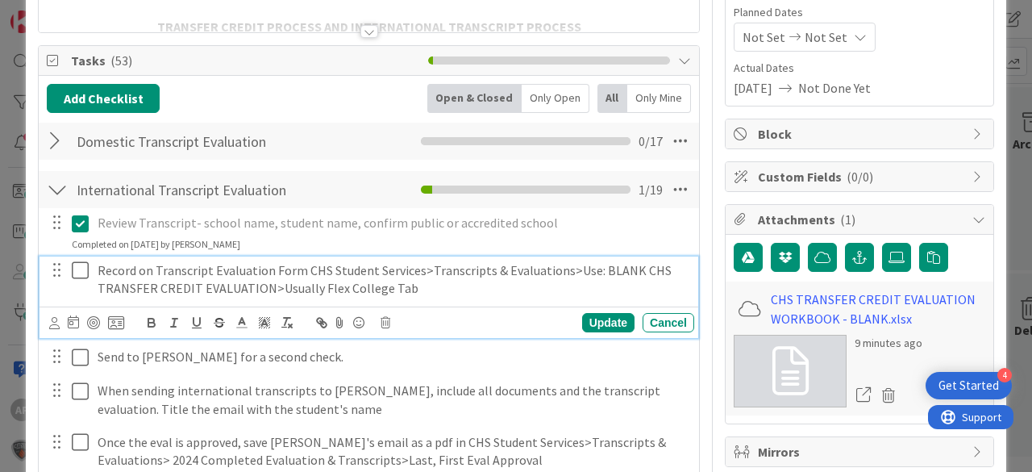
click at [85, 265] on icon at bounding box center [80, 270] width 17 height 19
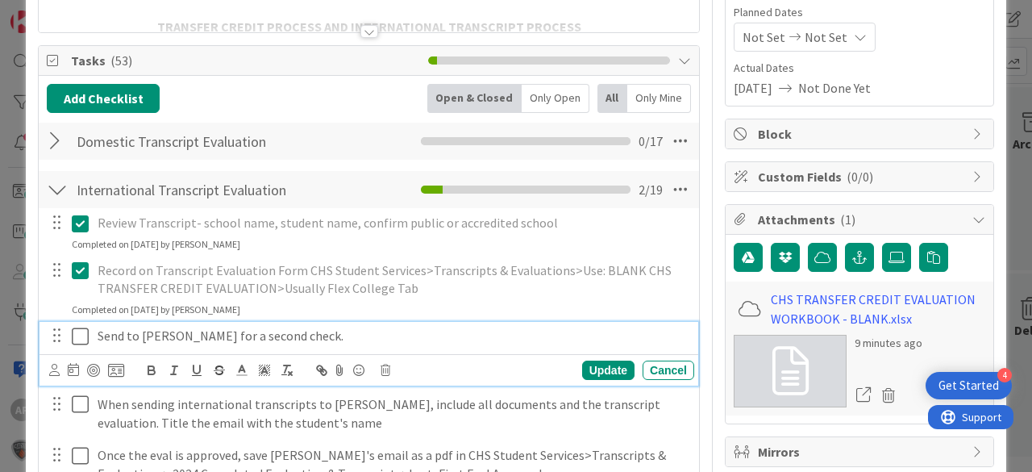
click at [81, 336] on icon at bounding box center [80, 336] width 17 height 19
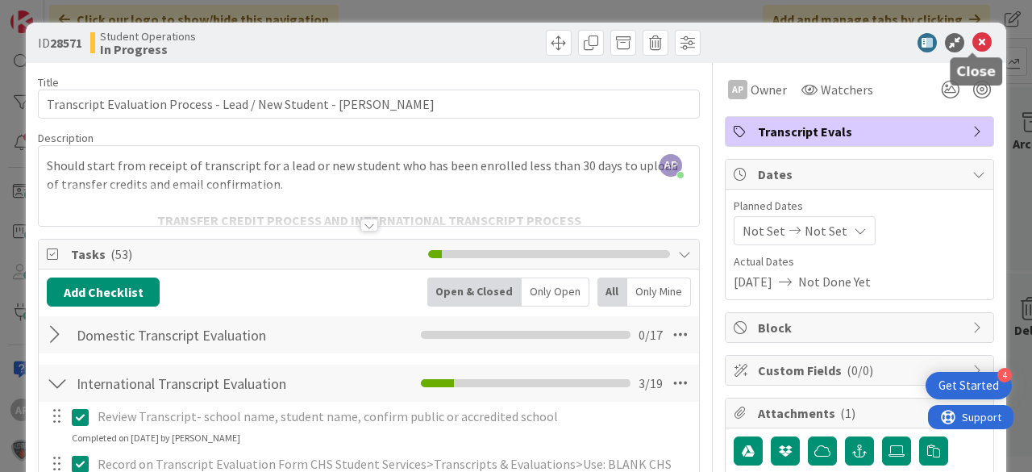
click at [978, 42] on icon at bounding box center [982, 42] width 19 height 19
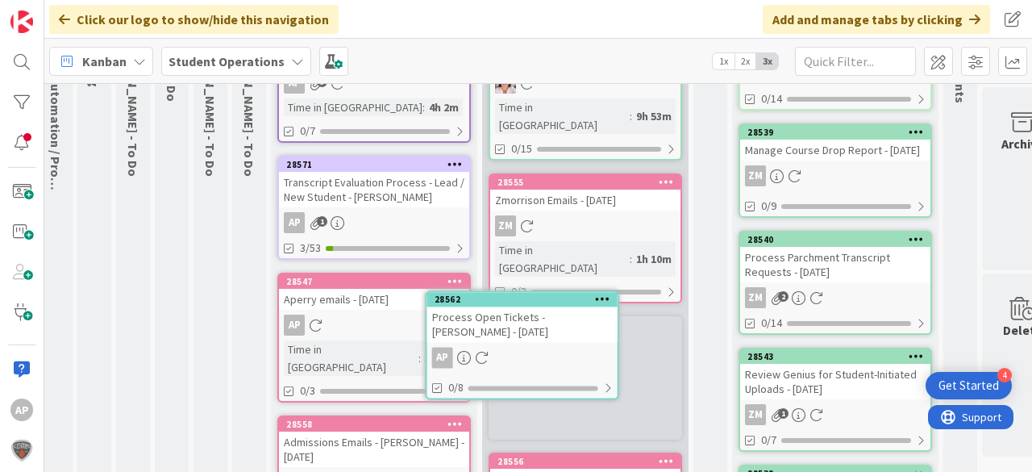
scroll to position [173, 11]
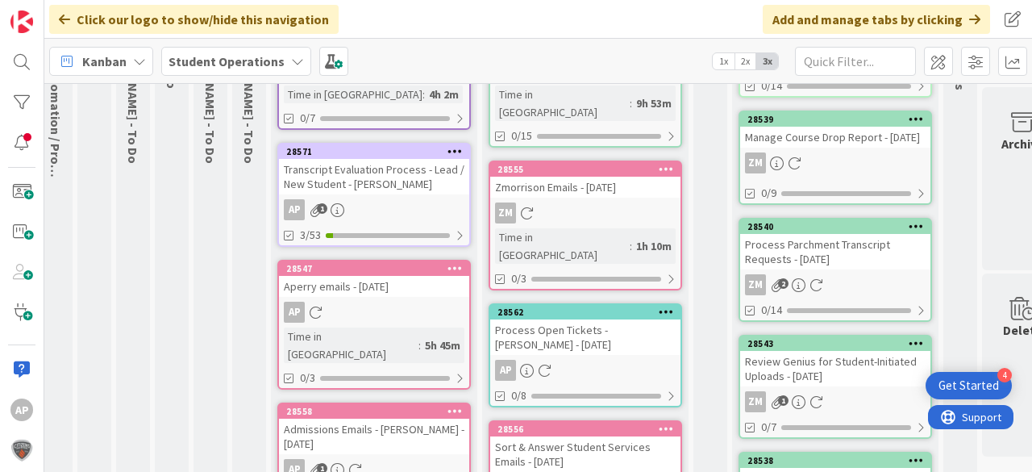
click at [588, 319] on div "Process Open Tickets - [PERSON_NAME] - [DATE]" at bounding box center [585, 336] width 190 height 35
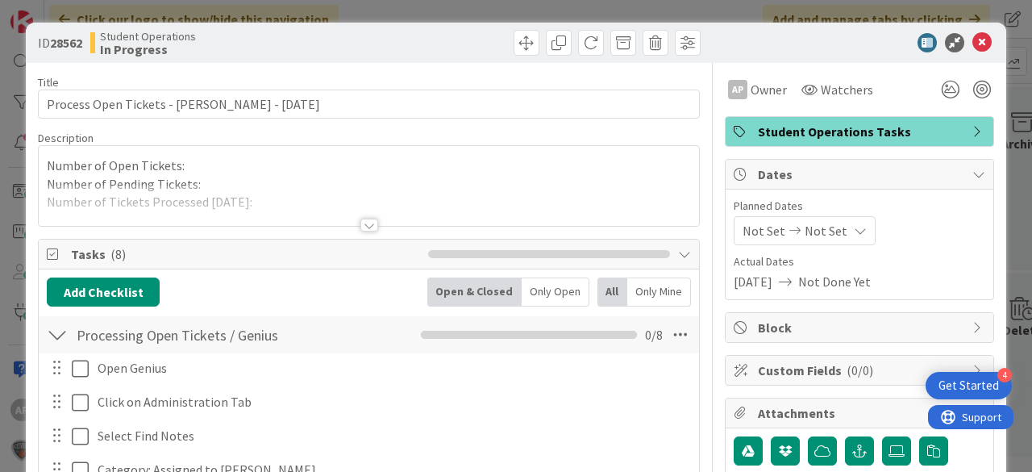
click at [216, 185] on div at bounding box center [369, 205] width 661 height 41
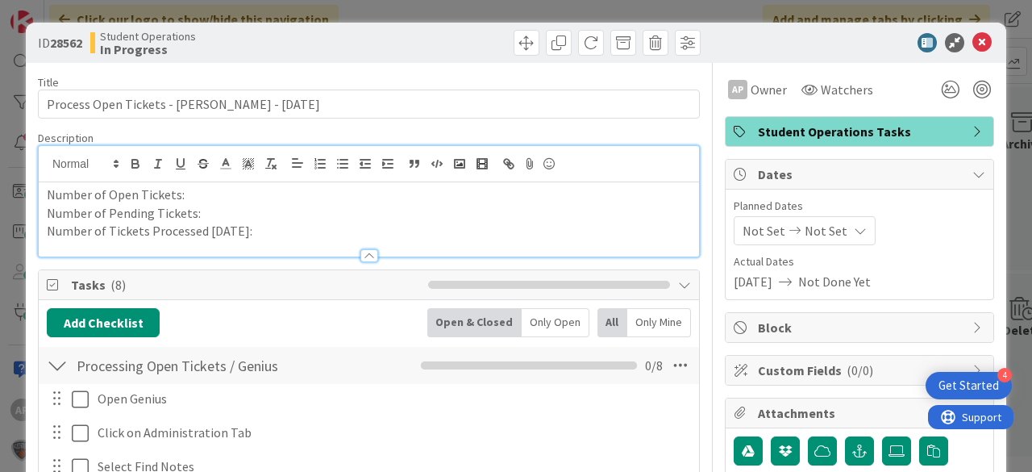
click at [215, 214] on p "Number of Pending Tickets:" at bounding box center [369, 213] width 644 height 19
click at [267, 220] on p "Number of Pending Tickets:1" at bounding box center [369, 213] width 644 height 19
click at [267, 231] on p "Number of Tickets Processed Today:" at bounding box center [369, 231] width 644 height 19
click at [974, 41] on icon at bounding box center [982, 42] width 19 height 19
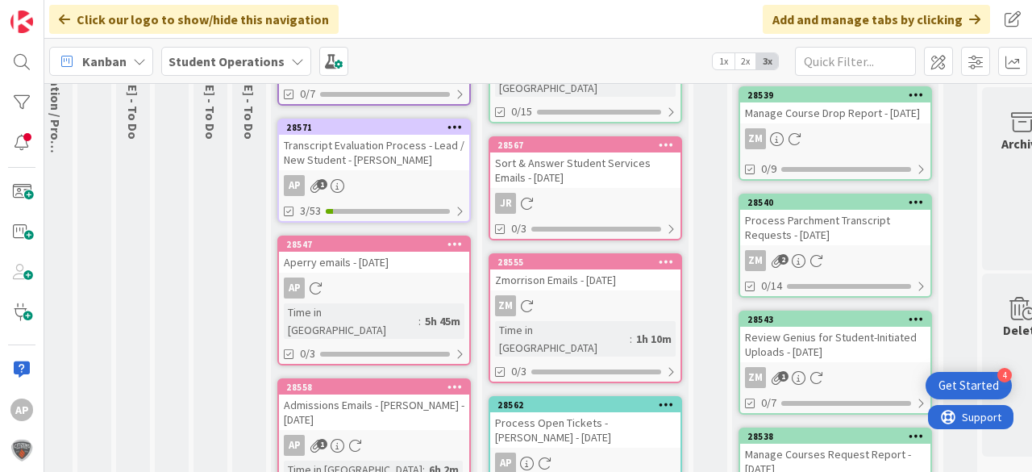
scroll to position [0, 11]
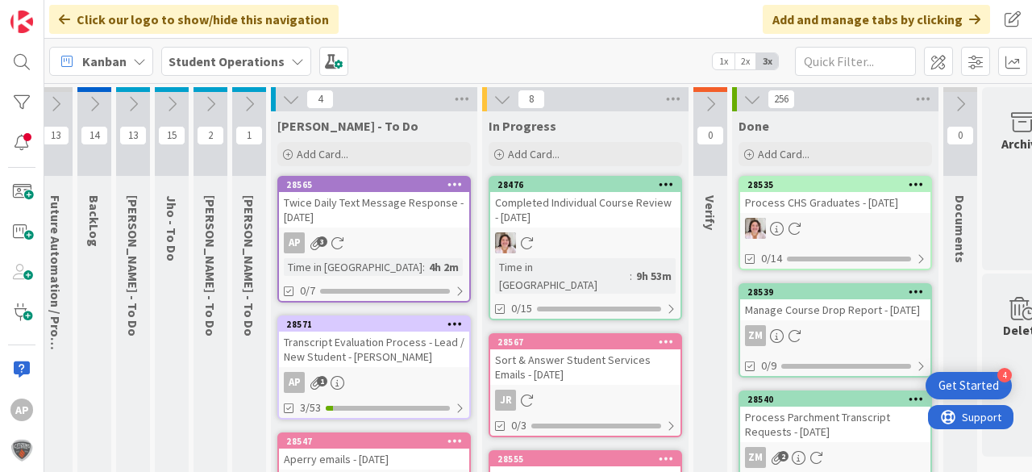
click at [251, 105] on icon at bounding box center [249, 104] width 18 height 18
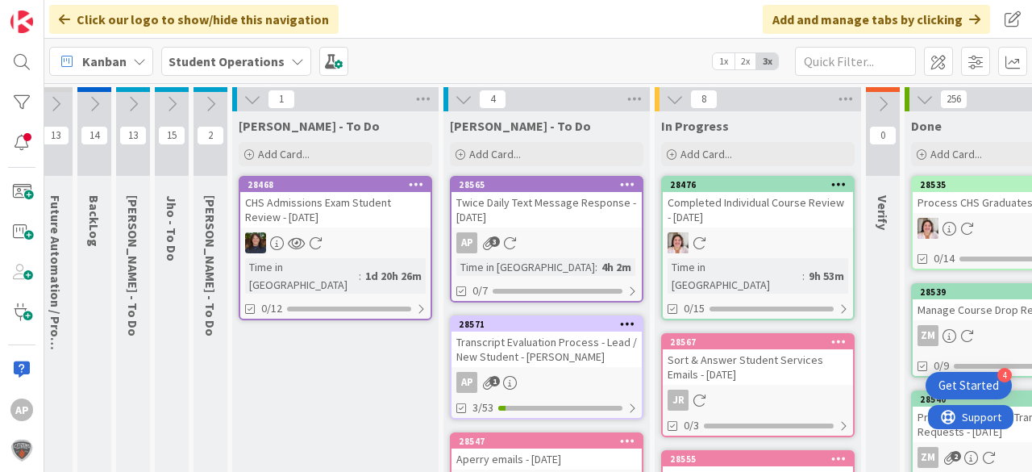
click at [248, 98] on icon at bounding box center [253, 99] width 18 height 18
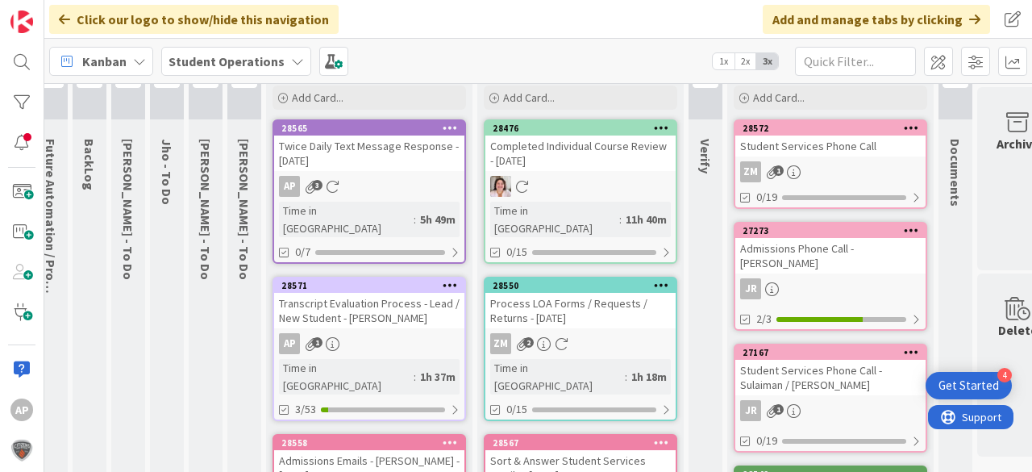
scroll to position [0, 16]
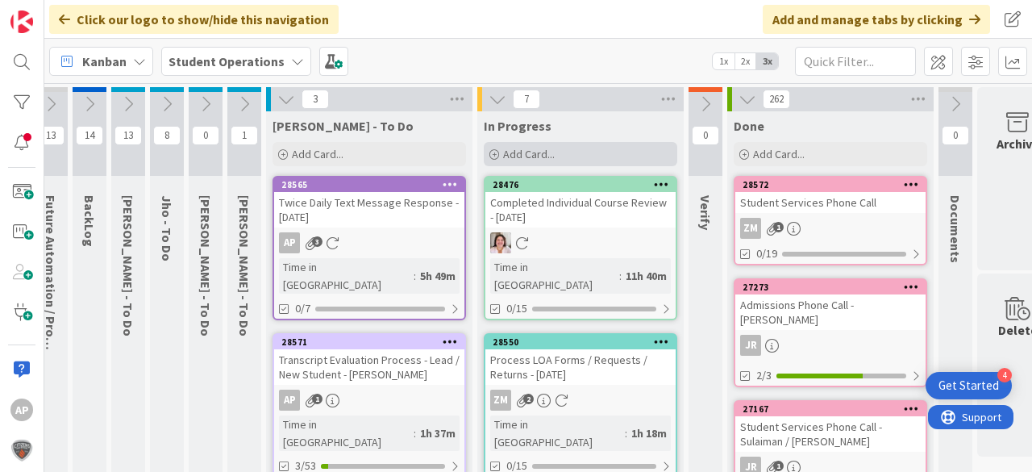
drag, startPoint x: 542, startPoint y: 156, endPoint x: 553, endPoint y: 158, distance: 10.6
click at [542, 156] on span "Add Card..." at bounding box center [529, 154] width 52 height 15
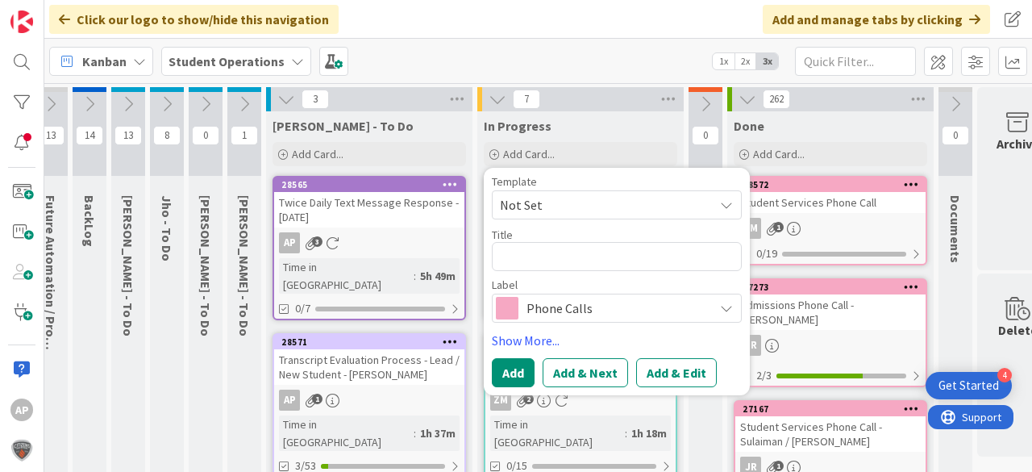
click at [582, 198] on span "Not Set" at bounding box center [601, 204] width 202 height 21
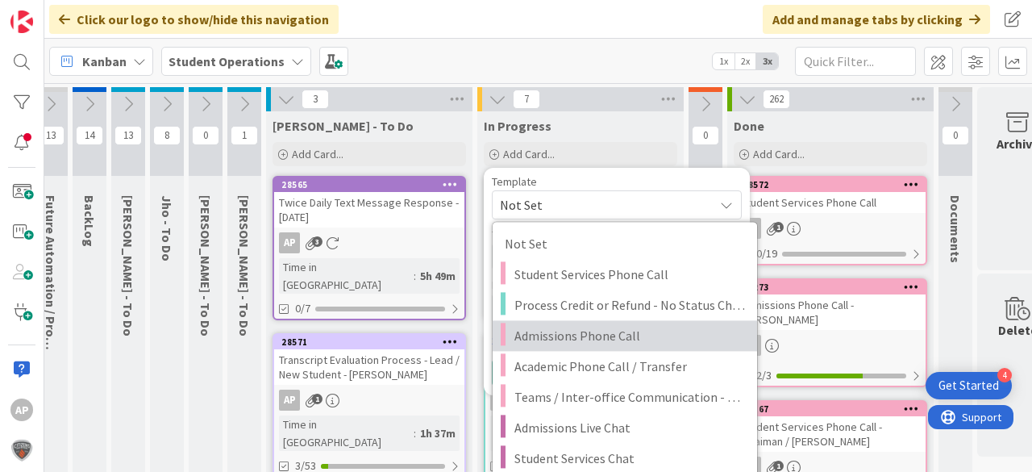
click at [637, 325] on span "Admissions Phone Call" at bounding box center [630, 335] width 231 height 21
type textarea "x"
type textarea "Admissions Phone Call"
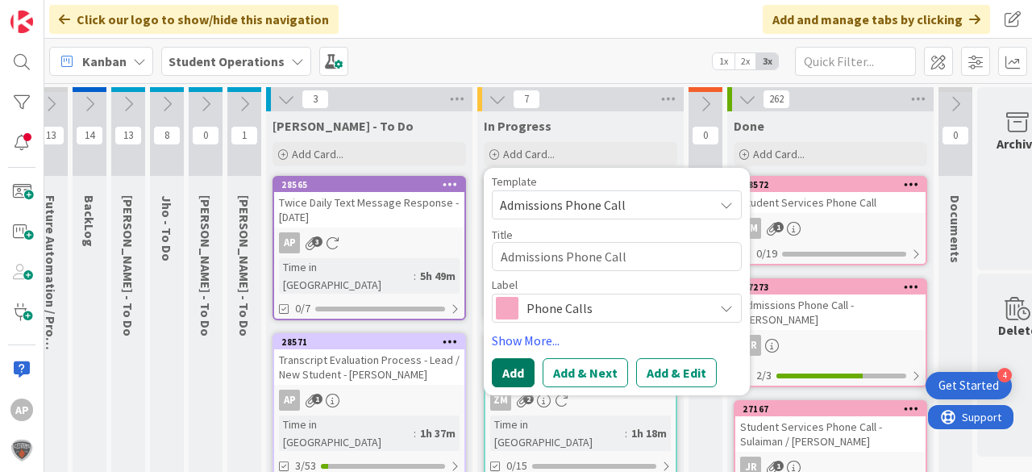
click at [518, 371] on button "Add" at bounding box center [513, 372] width 43 height 29
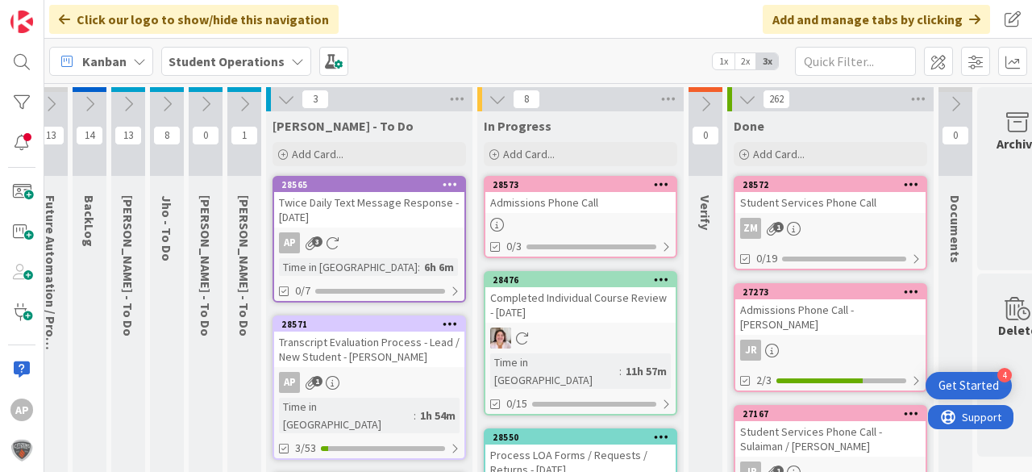
click at [582, 222] on div at bounding box center [581, 225] width 190 height 14
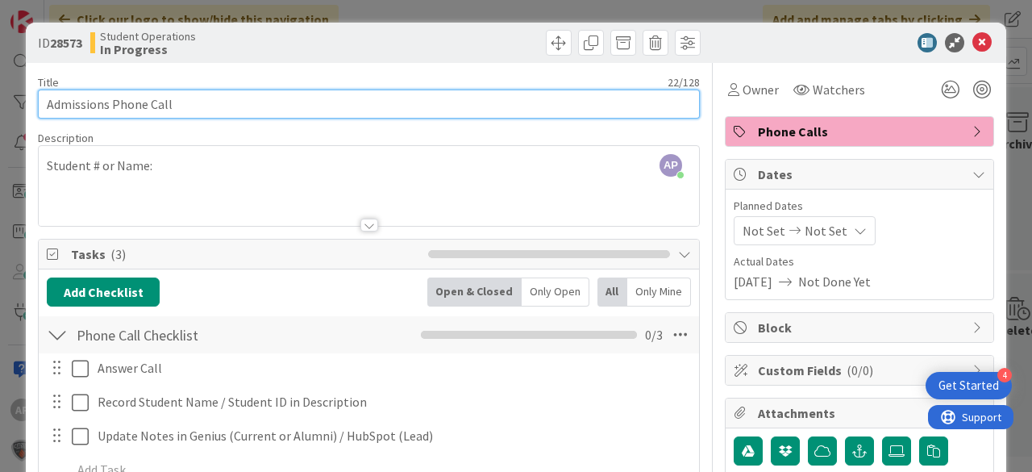
click at [352, 111] on input "Admissions Phone Call" at bounding box center [369, 104] width 662 height 29
type input "Admissions Phone Call - Dillard, Nesta - Mom"
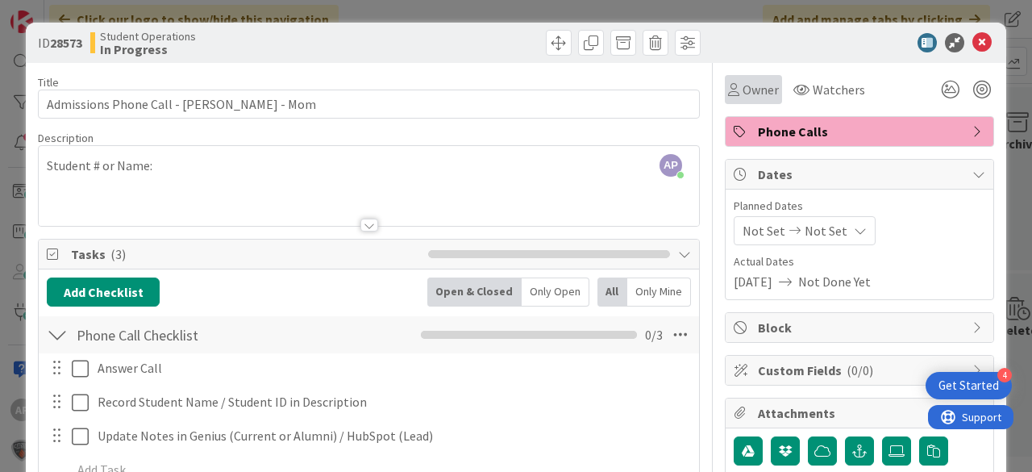
click at [743, 97] on span "Owner" at bounding box center [761, 89] width 36 height 19
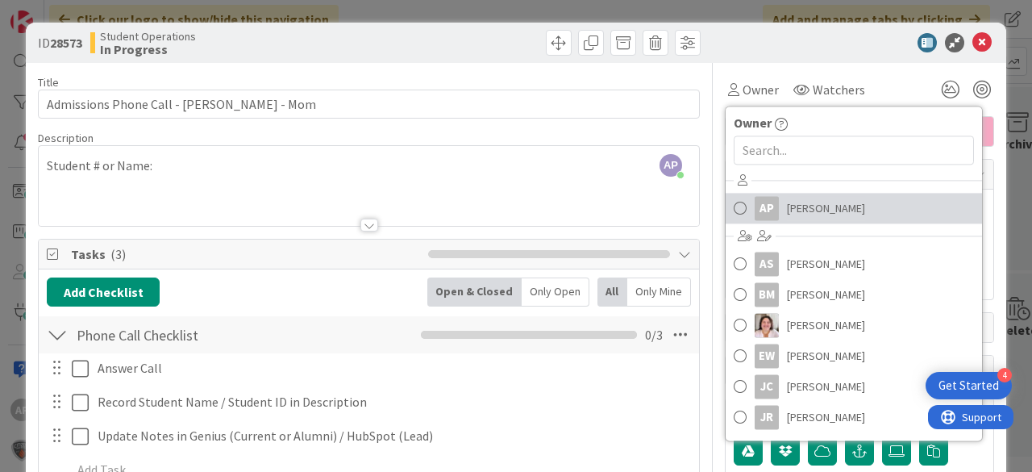
drag, startPoint x: 826, startPoint y: 219, endPoint x: 845, endPoint y: 200, distance: 26.8
click at [826, 219] on span "[PERSON_NAME]" at bounding box center [826, 208] width 78 height 24
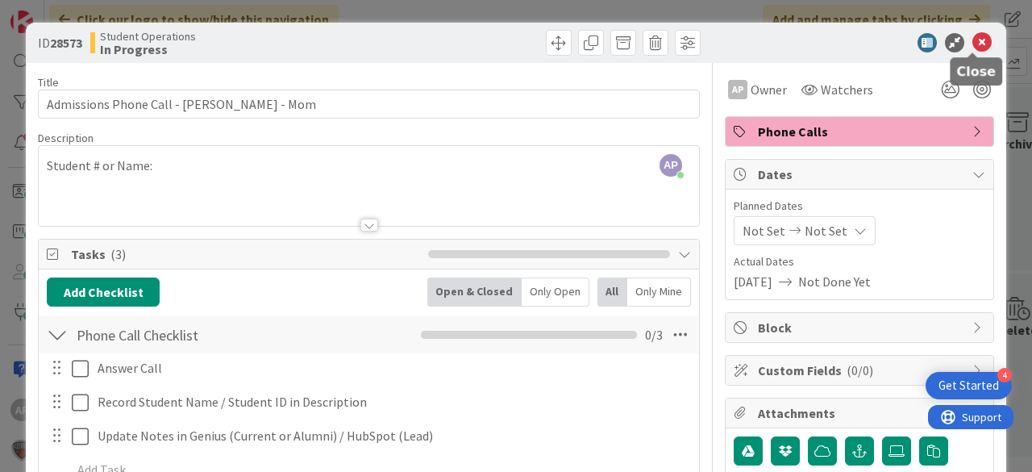
click at [978, 43] on icon at bounding box center [982, 42] width 19 height 19
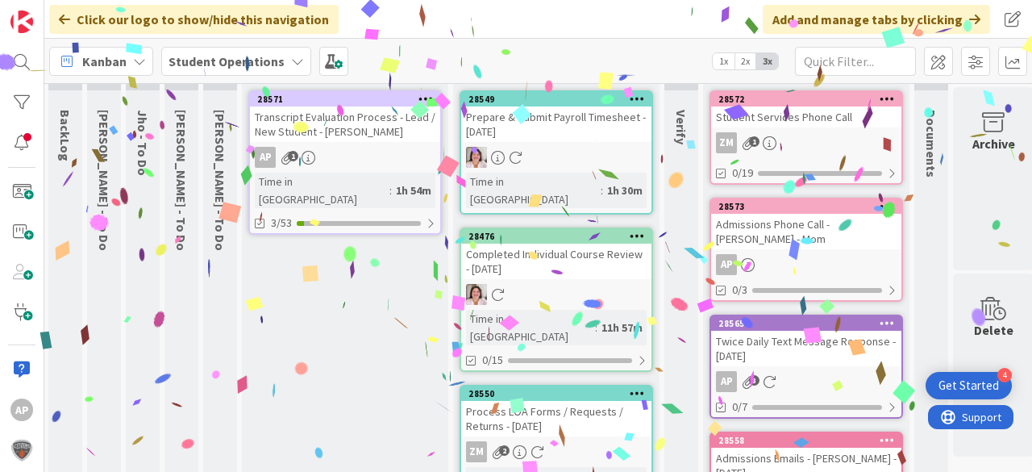
scroll to position [0, 40]
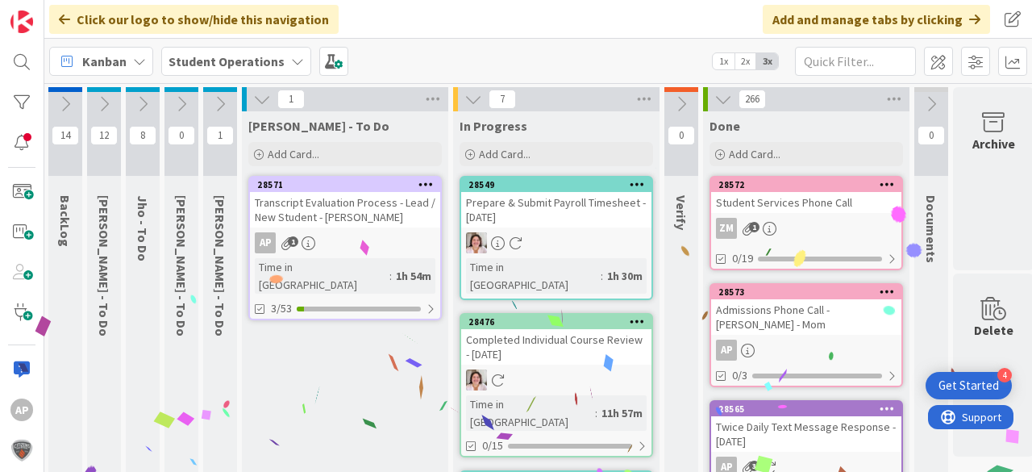
click at [261, 101] on icon at bounding box center [262, 99] width 18 height 18
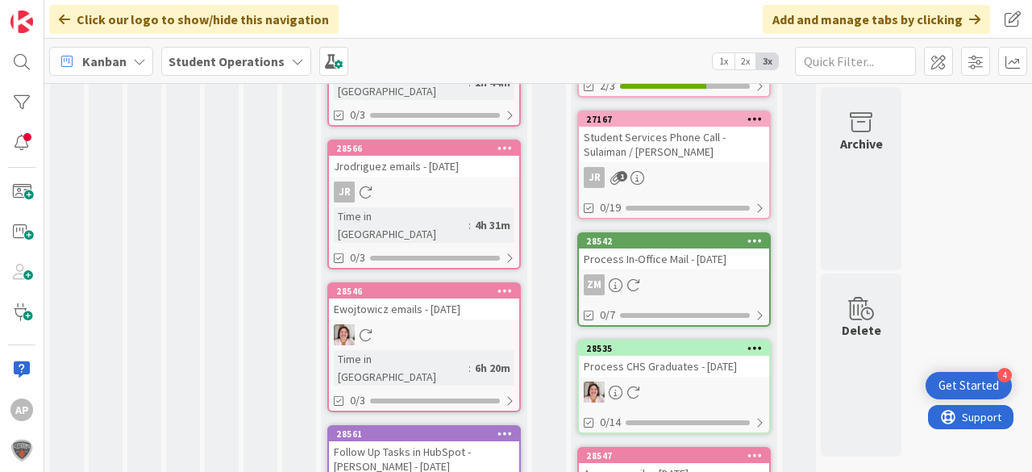
scroll to position [890, 0]
